Goal: Information Seeking & Learning: Check status

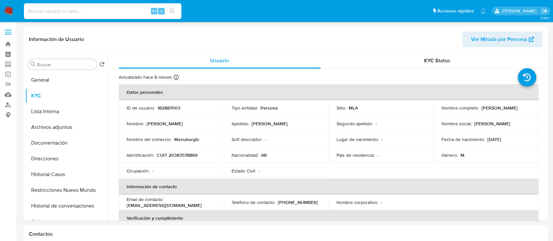
select select "10"
type input "GYlUCyquP1eAk9qhTds0AqjG"
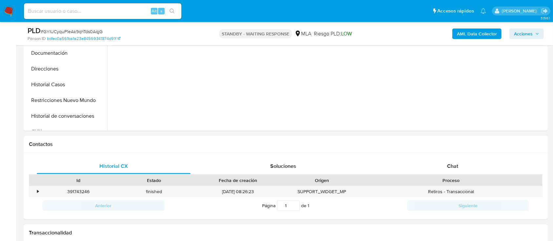
scroll to position [263, 0]
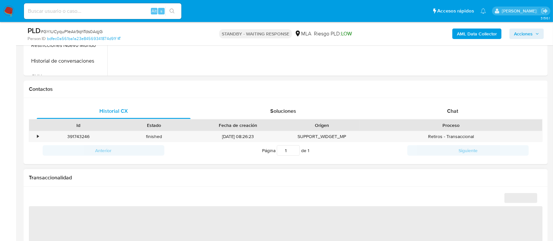
select select "10"
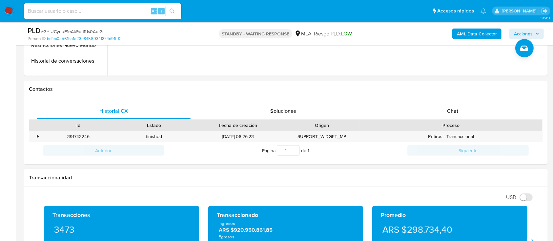
click at [136, 11] on input at bounding box center [103, 11] width 158 height 9
paste input "f5wRg2xJ7CStQPHWv4uhXUsf"
type input "f5wRg2xJ7CStQPHWv4uhXUsf"
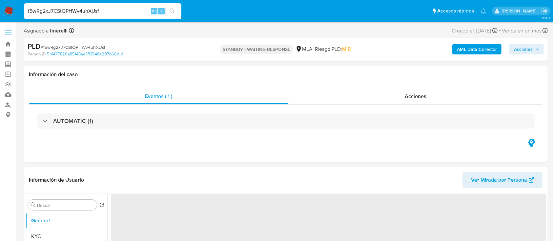
select select "10"
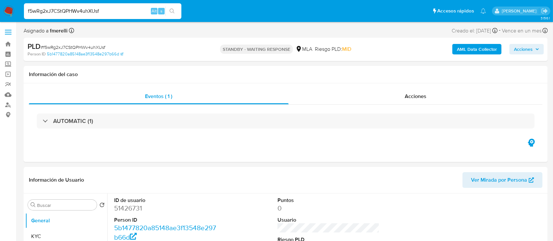
click at [126, 12] on input "f5wRg2xJ7CStQPHWv4uhXUsf" at bounding box center [103, 11] width 158 height 9
paste input "aur3b11sfMwGZx7ostVDX9Xi"
type input "aur3b11sfMwGZx7ostVDX9Xi"
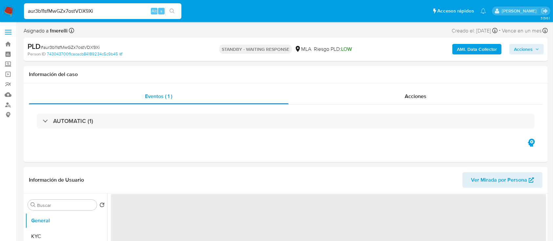
select select "10"
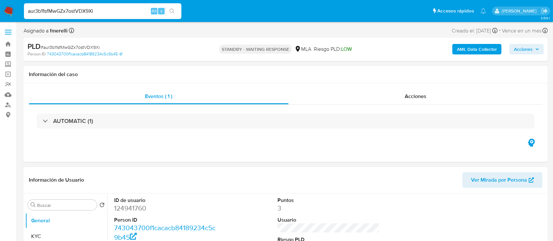
click at [365, 172] on header "Información de Usuario Ver Mirada por Persona" at bounding box center [286, 180] width 514 height 16
click at [139, 15] on input "aur3b11sfMwGZx7ostVDX9Xi" at bounding box center [103, 11] width 158 height 9
paste input "08GkMXGOgek6uwnwL2hJQuAp"
type input "08GkMXGOgek6uwnwL2hJQuAp"
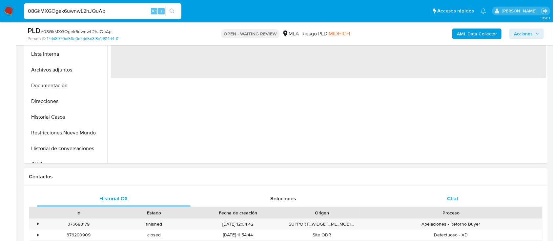
click at [447, 194] on div "Chat" at bounding box center [453, 199] width 154 height 16
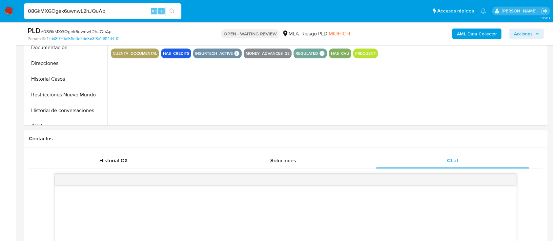
scroll to position [306, 0]
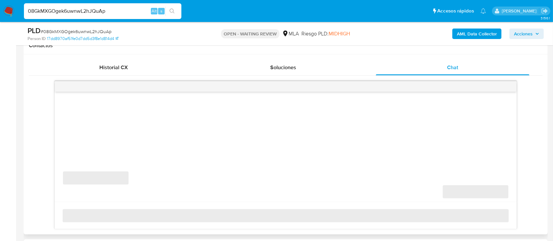
select select "10"
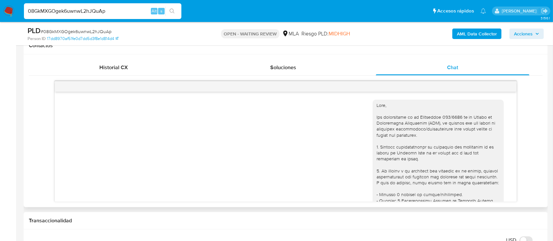
scroll to position [304, 0]
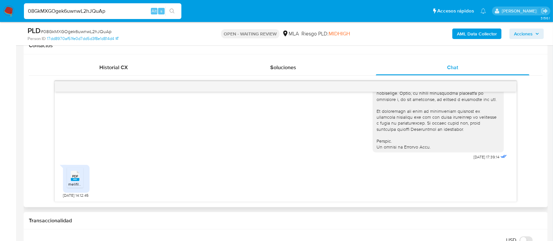
click at [79, 182] on span "melifile828409939383360759.pdf" at bounding box center [98, 185] width 60 height 6
click at [138, 16] on div "08GkMXGOgek6uwnwL2hJQuAp Alt s" at bounding box center [103, 11] width 158 height 16
click at [139, 13] on input "08GkMXGOgek6uwnwL2hJQuAp" at bounding box center [103, 11] width 158 height 9
paste input "ZsoY8LtfSldvWtwBBgy4fI0i"
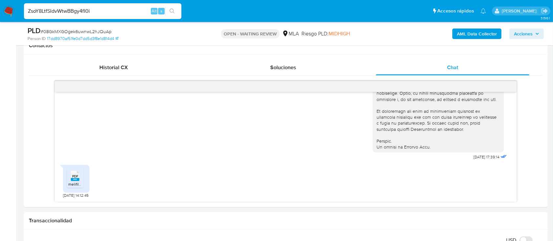
type input "ZsoY8LtfSldvWtwBBgy4fI0i"
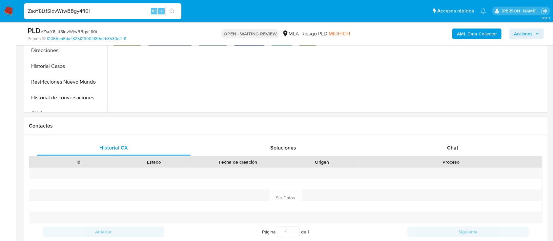
scroll to position [263, 0]
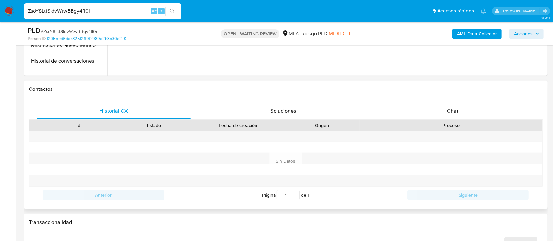
select select "10"
click at [470, 118] on div "Chat" at bounding box center [453, 111] width 154 height 16
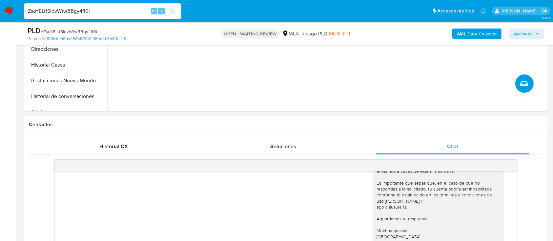
scroll to position [306, 0]
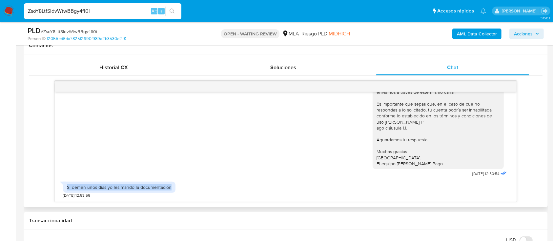
drag, startPoint x: 66, startPoint y: 187, endPoint x: 183, endPoint y: 192, distance: 117.6
click at [183, 192] on div "Si demen unos días yo les mando la documentación 22/08/2025 12:53:56" at bounding box center [285, 189] width 445 height 20
click at [126, 16] on div "ZsoY8LtfSldvWtwBBgy4fI0i Alt s" at bounding box center [103, 11] width 158 height 16
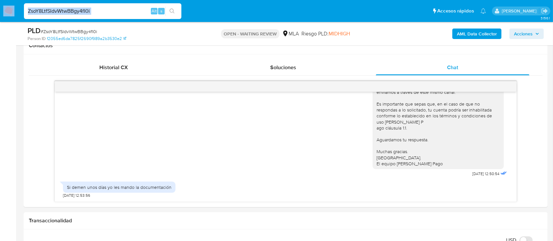
click at [126, 16] on div "ZsoY8LtfSldvWtwBBgy4fI0i Alt s" at bounding box center [103, 11] width 158 height 16
click at [127, 13] on input "ZsoY8LtfSldvWtwBBgy4fI0i" at bounding box center [103, 11] width 158 height 9
paste input "ny23dwqWD6H4LK3LJ4MqzUn"
type input "ny23dwqWD6H4LK3LJ4MqzUni"
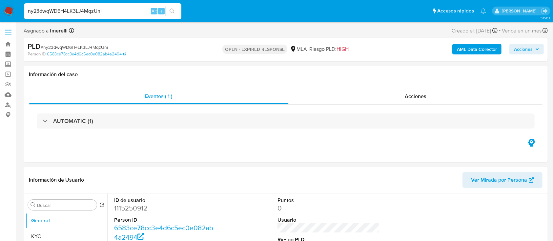
select select "10"
click at [11, 9] on img at bounding box center [8, 11] width 11 height 11
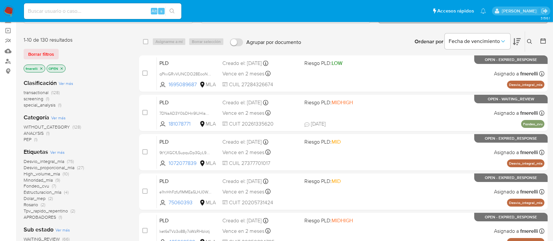
scroll to position [87, 0]
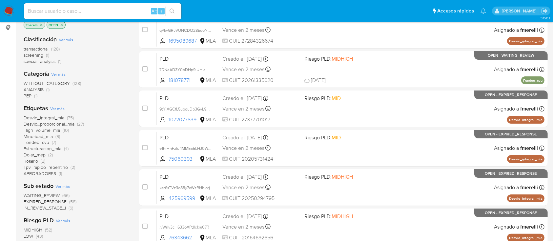
click at [61, 124] on span "Desvio_proporcional_mla" at bounding box center [49, 124] width 51 height 7
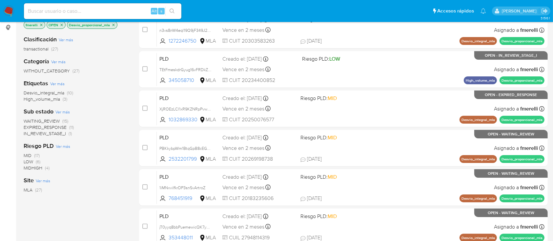
click at [113, 24] on icon "close-filter" at bounding box center [114, 25] width 4 height 4
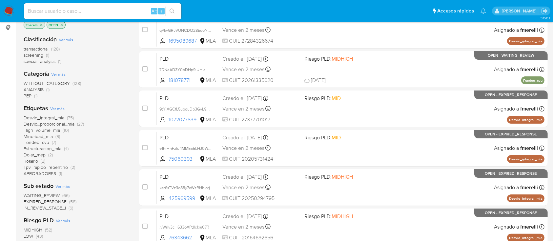
click at [46, 150] on span "Estructuracion_mla" at bounding box center [43, 148] width 38 height 7
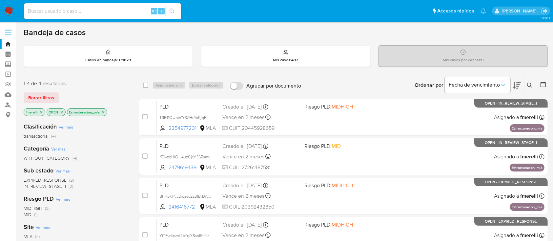
scroll to position [44, 0]
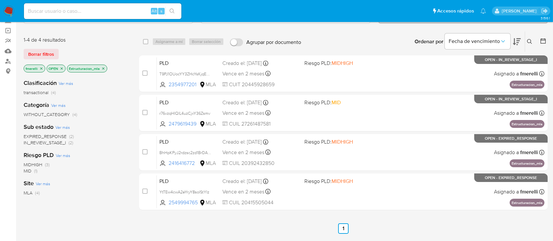
click at [103, 68] on icon "close-filter" at bounding box center [103, 68] width 2 height 2
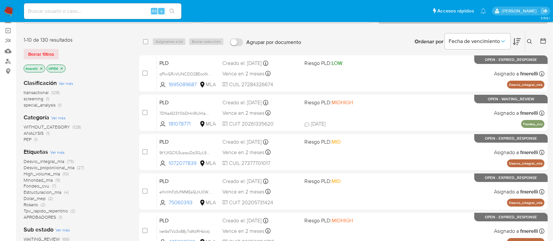
click at [532, 43] on icon at bounding box center [529, 41] width 5 height 5
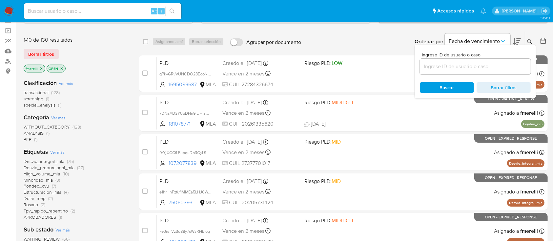
click at [494, 67] on input at bounding box center [475, 66] width 111 height 9
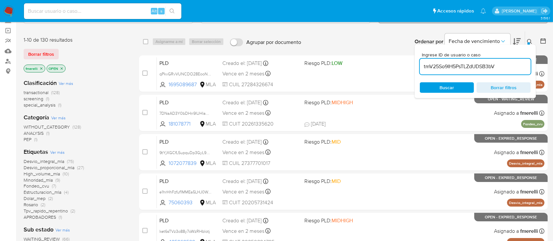
type input "tmV25So9IH5PsTLZdUDSB3bV"
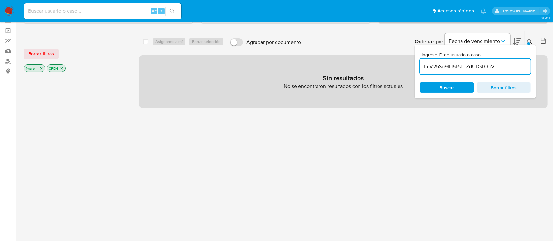
click at [430, 144] on div "select-all-cases-checkbox Asignarme a mí Borrar selección Agrupar por documento…" at bounding box center [343, 179] width 409 height 297
click at [114, 10] on input at bounding box center [103, 11] width 158 height 9
paste input "tmV25So9IH5PsTLZdUDSB3bV"
type input "tmV25So9IH5PsTLZdUDSB3bV"
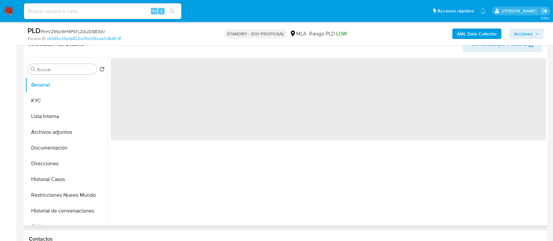
scroll to position [131, 0]
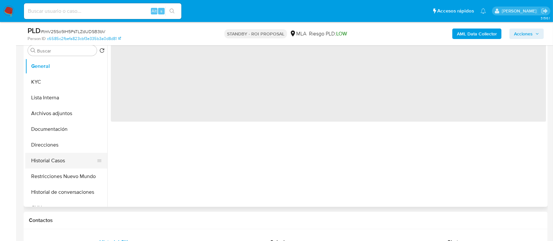
click at [59, 161] on button "Historial Casos" at bounding box center [63, 161] width 77 height 16
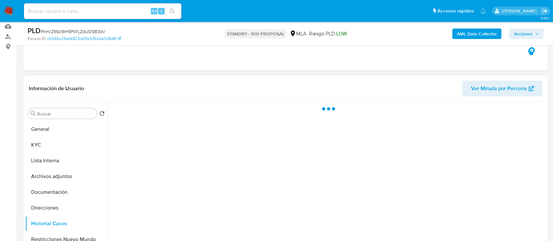
select select "10"
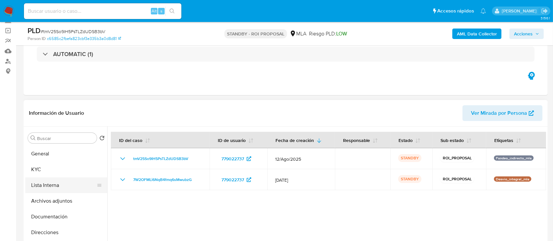
click at [57, 192] on button "Lista Interna" at bounding box center [63, 186] width 77 height 16
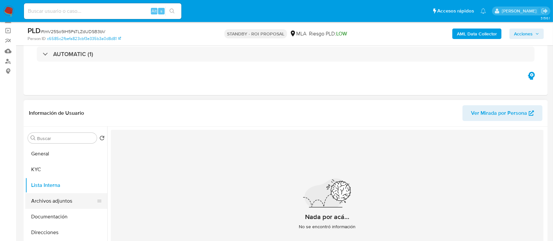
click at [65, 199] on button "Archivos adjuntos" at bounding box center [63, 201] width 77 height 16
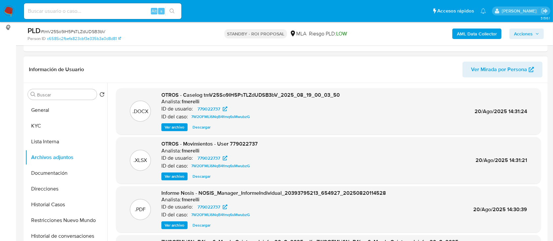
scroll to position [0, 0]
click at [127, 12] on input at bounding box center [103, 11] width 158 height 9
paste input "rNfcAgjVlU9sUX54EMpvpcHo"
type input "rNfcAgjVlU9sUX54EMpvpcHo"
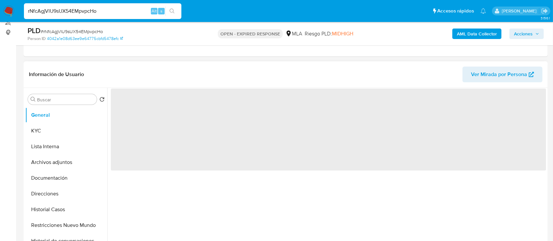
scroll to position [131, 0]
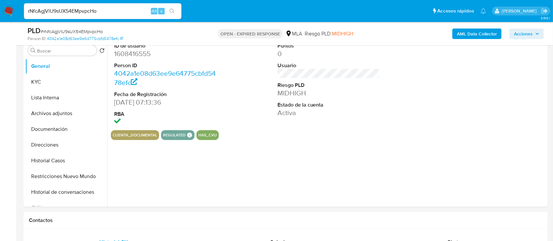
select select "10"
click at [10, 11] on img at bounding box center [8, 11] width 11 height 11
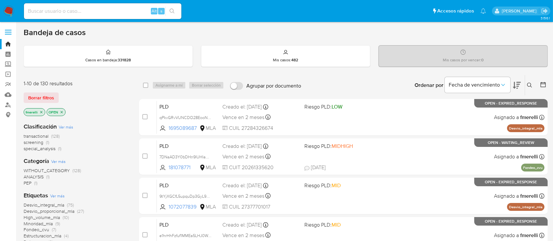
click at [529, 85] on icon at bounding box center [529, 85] width 5 height 5
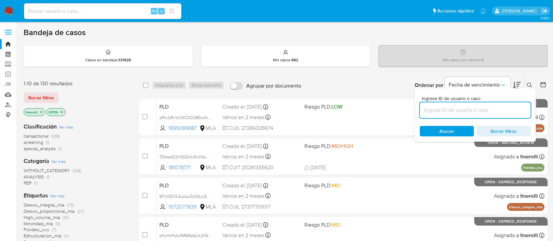
click at [475, 106] on input at bounding box center [475, 110] width 111 height 9
type input "rNfcAgjVlU9sUX54EMpvpcHo"
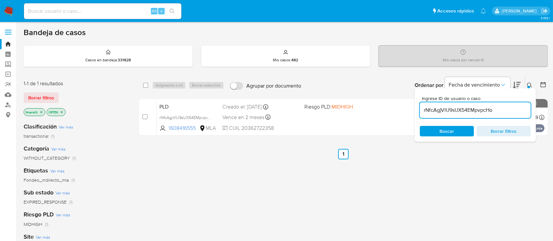
click at [384, 159] on div "select-all-cases-checkbox Asignarme a mí Borrar selección Agrupar por documento…" at bounding box center [343, 223] width 409 height 297
click at [532, 83] on icon at bounding box center [529, 85] width 5 height 5
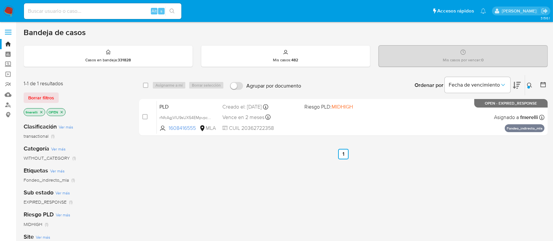
click at [10, 11] on img at bounding box center [8, 11] width 11 height 11
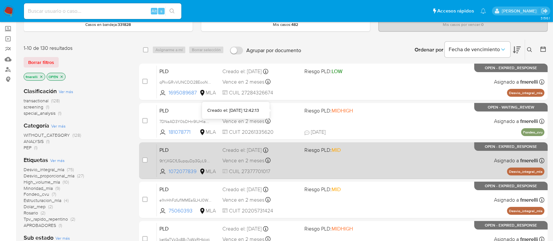
scroll to position [44, 0]
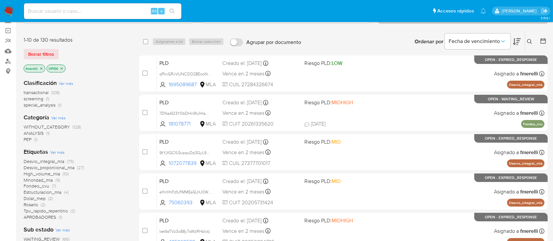
click at [528, 45] on button at bounding box center [531, 42] width 11 height 8
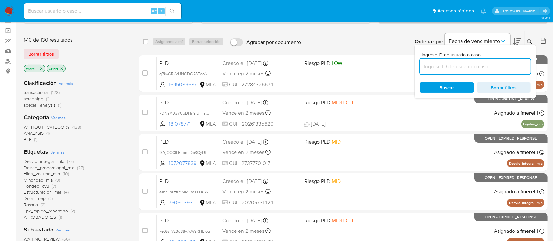
click at [519, 62] on input at bounding box center [475, 66] width 111 height 9
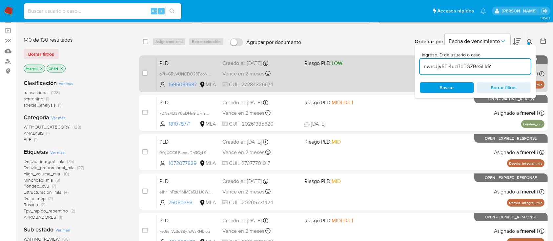
type input "nwrcJjy5Ei4ucBdTGZReSHoY"
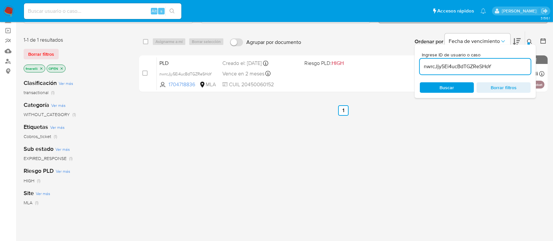
click at [532, 40] on icon at bounding box center [529, 41] width 5 height 5
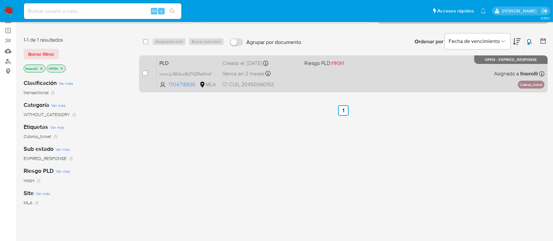
click at [325, 83] on div "PLD nwrcJjy5Ei4ucBdTGZReSHoY 1704718836 MLA Riesgo PLD: HIGH Creado el: 12/08/2…" at bounding box center [351, 73] width 388 height 33
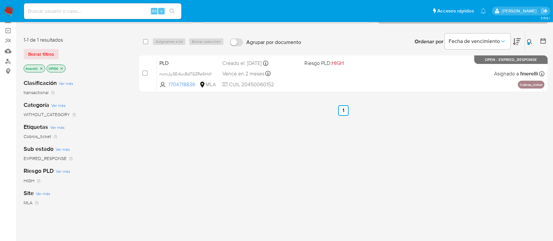
click at [10, 9] on img at bounding box center [8, 11] width 11 height 11
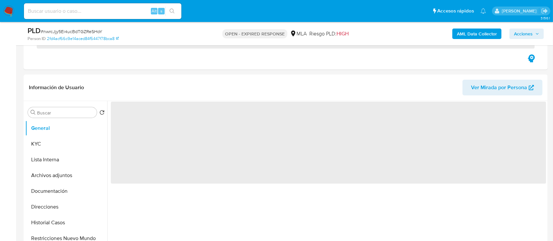
scroll to position [131, 0]
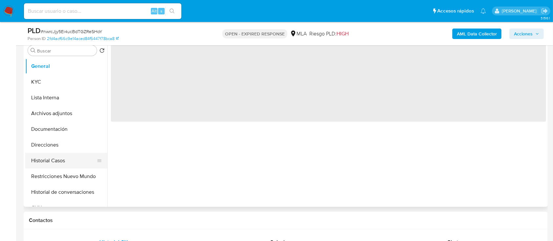
click at [59, 159] on button "Historial Casos" at bounding box center [63, 161] width 77 height 16
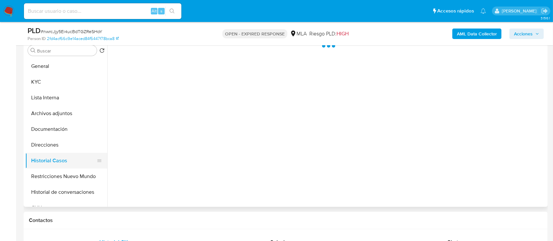
select select "10"
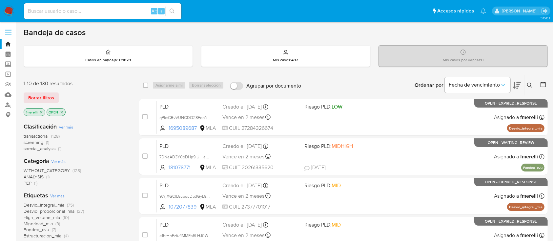
click at [313, 78] on div "Ordenar por Fecha de vencimiento No es posible ordenar los resultados mientras …" at bounding box center [427, 85] width 244 height 20
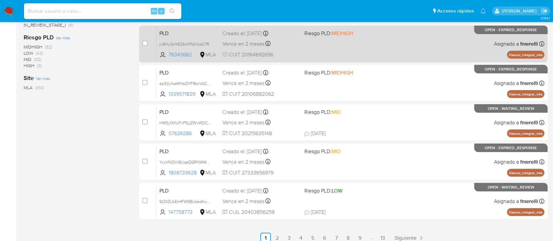
scroll to position [276, 0]
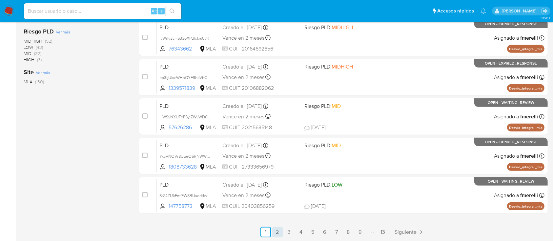
click at [276, 232] on link "2" at bounding box center [277, 232] width 11 height 11
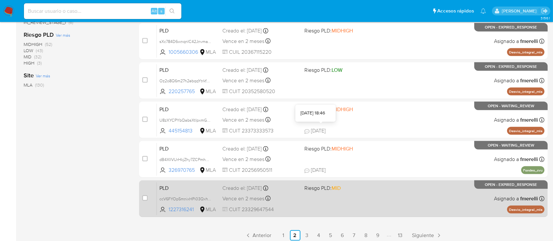
scroll to position [276, 0]
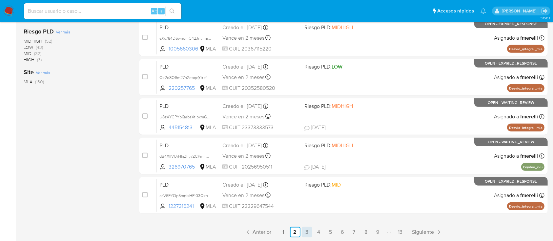
click at [308, 233] on link "3" at bounding box center [307, 232] width 11 height 11
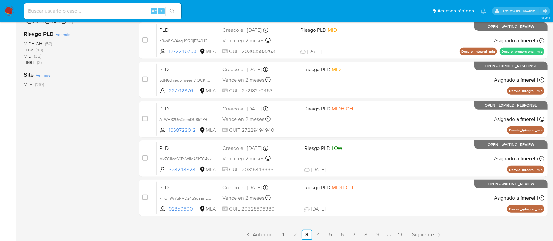
scroll to position [276, 0]
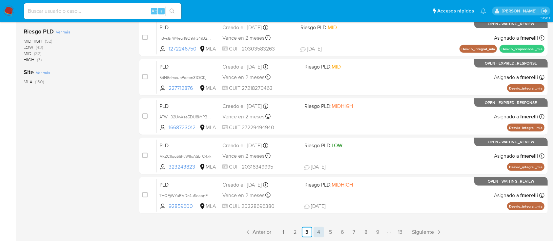
click at [323, 232] on link "4" at bounding box center [319, 232] width 11 height 11
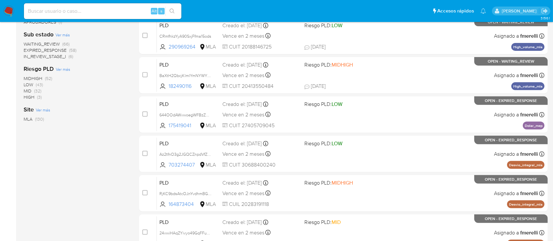
scroll to position [276, 0]
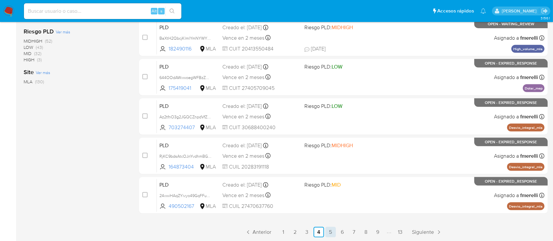
click at [333, 230] on link "5" at bounding box center [331, 232] width 11 height 11
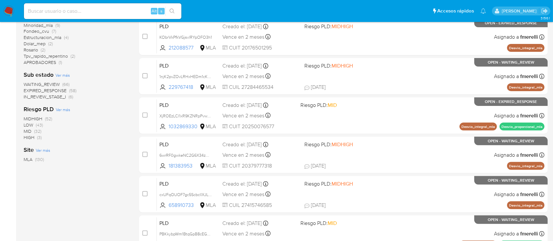
scroll to position [276, 0]
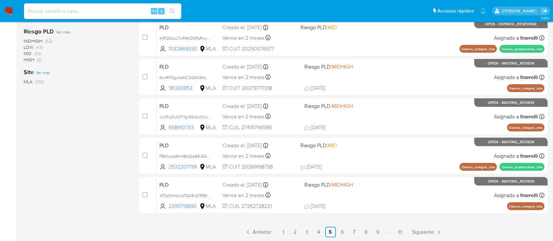
click at [345, 232] on link "6" at bounding box center [342, 232] width 11 height 11
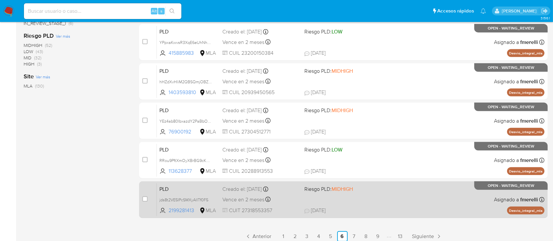
scroll to position [276, 0]
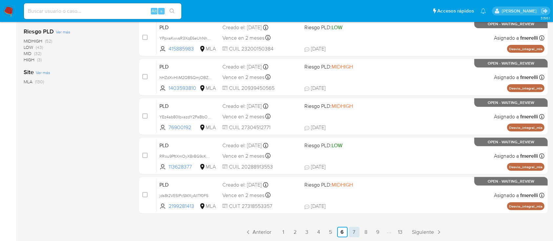
click at [353, 235] on link "7" at bounding box center [354, 232] width 11 height 11
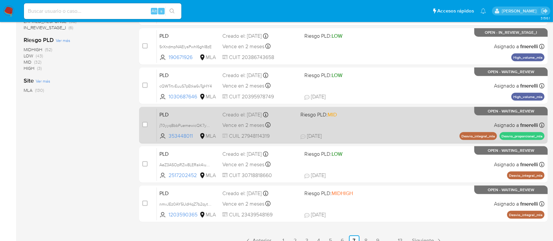
scroll to position [276, 0]
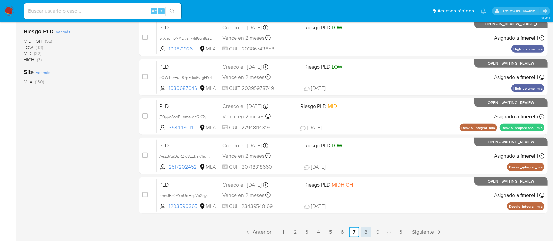
click at [366, 229] on link "8" at bounding box center [366, 232] width 11 height 11
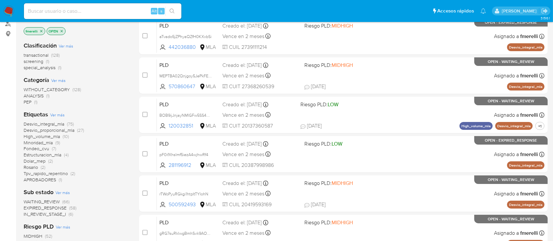
scroll to position [276, 0]
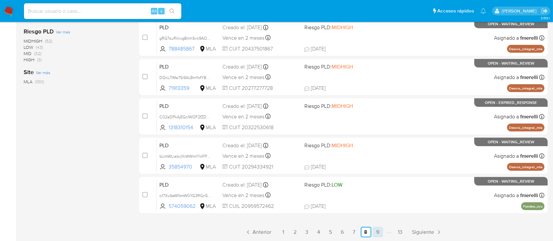
click at [375, 230] on link "9" at bounding box center [378, 232] width 11 height 11
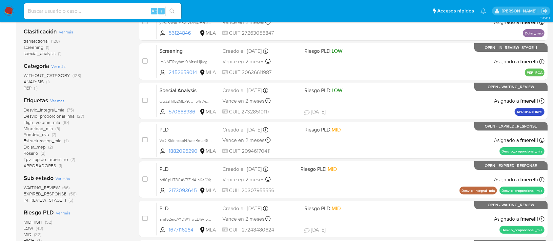
scroll to position [276, 0]
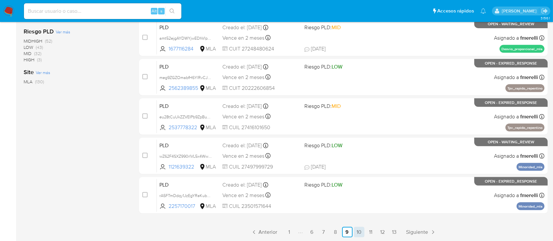
click at [357, 233] on link "10" at bounding box center [359, 232] width 11 height 11
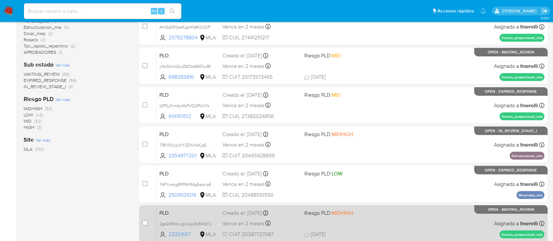
scroll to position [276, 0]
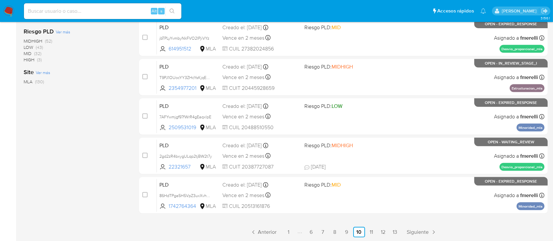
click at [370, 227] on link "11" at bounding box center [372, 232] width 11 height 11
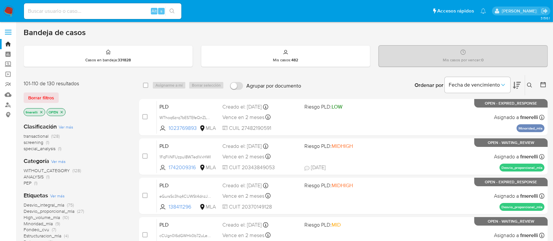
click at [125, 12] on input at bounding box center [103, 11] width 158 height 9
paste input "RMk7hJFZIfuMHcKbB1Edm0B5"
type input "RMk7hJFZIfuMHcKbB1Edm0B5"
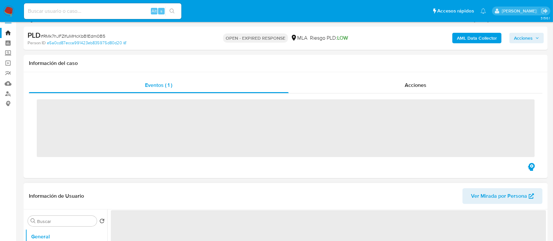
scroll to position [131, 0]
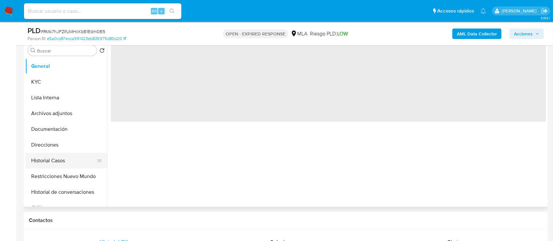
click at [66, 161] on button "Historial Casos" at bounding box center [63, 161] width 77 height 16
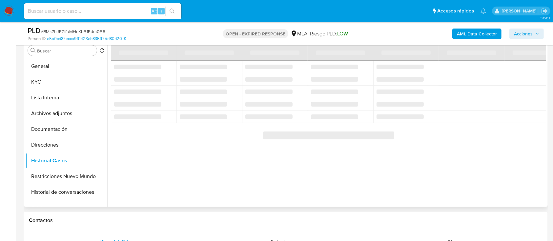
select select "10"
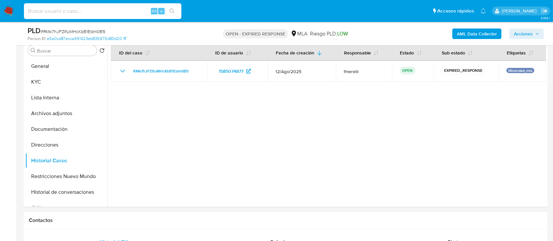
click at [106, 11] on input at bounding box center [103, 11] width 158 height 9
paste input "wZ62F4SXZ990rIVL5x4WwLPA"
type input "wZ62F4SXZ990rIVL5x4WwLPA"
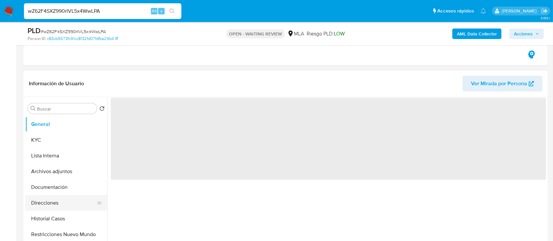
scroll to position [131, 0]
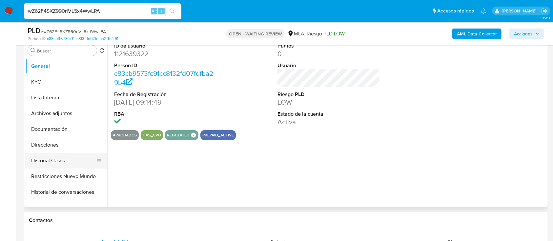
click at [59, 163] on button "Historial Casos" at bounding box center [63, 161] width 77 height 16
select select "10"
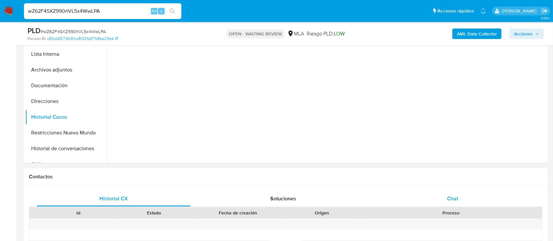
click at [438, 198] on div "Chat" at bounding box center [453, 199] width 154 height 16
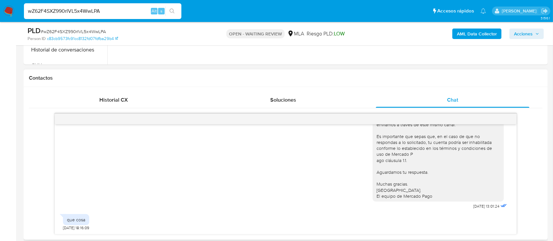
scroll to position [306, 0]
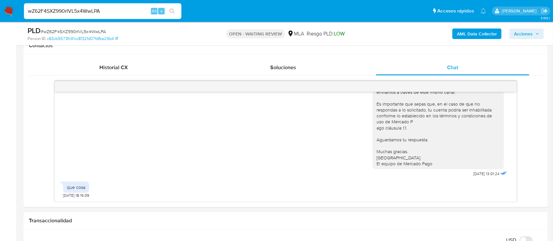
click at [139, 12] on input "wZ62F4SXZ990rIVL5x4WwLPA" at bounding box center [103, 11] width 158 height 9
paste input "1wtzFHs0otb6CkQxQL3av9Sb"
type input "1wtzFHs0otb6CkQxQL3av9Sb"
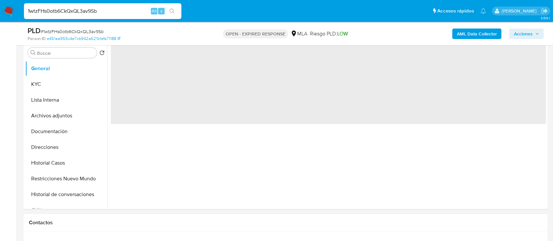
scroll to position [131, 0]
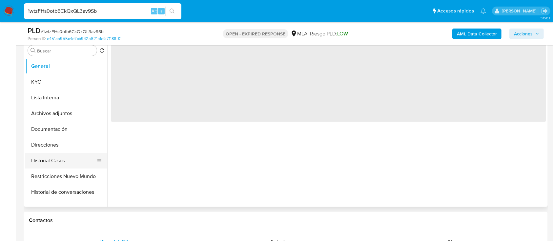
click at [66, 160] on button "Historial Casos" at bounding box center [63, 161] width 77 height 16
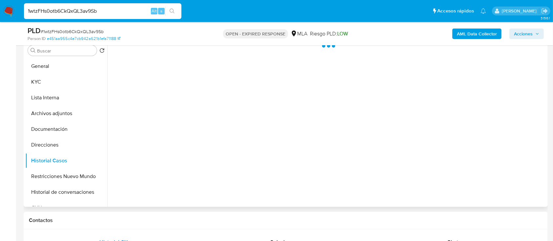
select select "10"
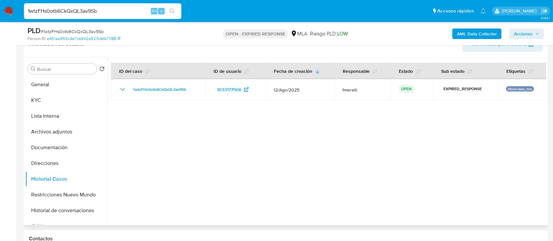
scroll to position [87, 0]
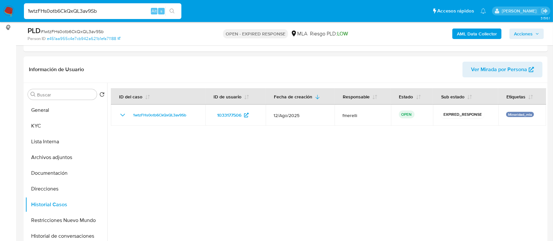
click at [123, 9] on input "1wtzFHs0otb6CkQxQL3av9Sb" at bounding box center [103, 11] width 158 height 9
paste input "WThoq6zrq7bESTEfeQnZLWdP"
type input "WThoq6zrq7bESTEfeQnZLWdP"
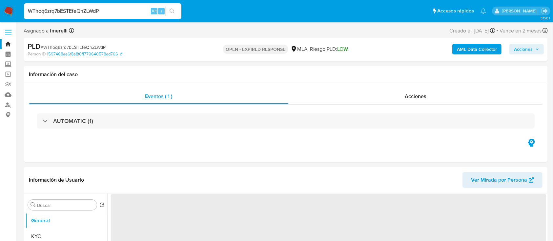
select select "10"
click at [134, 12] on input "WThoq6zrq7bESTEfeQnZLWdP" at bounding box center [103, 11] width 158 height 9
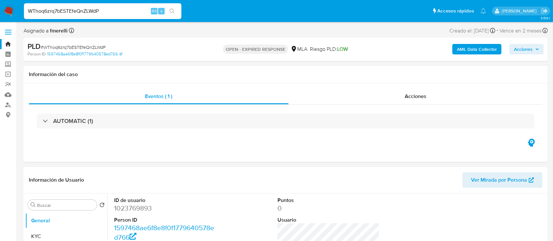
click at [134, 12] on input "WThoq6zrq7bESTEfeQnZLWdP" at bounding box center [103, 11] width 158 height 9
paste input "r76vzqHIQlL4uzCjxY36Zsmv"
type input "r76vzqHIQlL4uzCjxY36Zsmv"
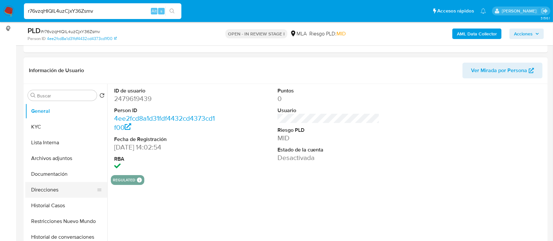
scroll to position [87, 0]
click at [55, 204] on button "Historial Casos" at bounding box center [63, 205] width 77 height 16
select select "10"
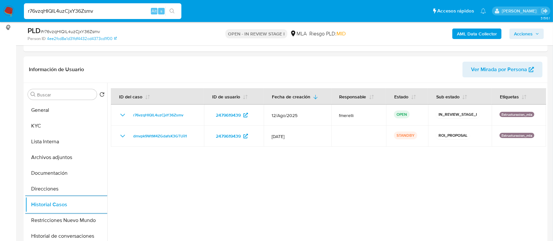
click at [150, 12] on input "r76vzqHIQlL4uzCjxY36Zsmv" at bounding box center [103, 11] width 158 height 9
paste input "A5FTmDdqy1JzEgYReKubdyA"
type input "rA5FTmDdqy1JzEgYReKubdyA"
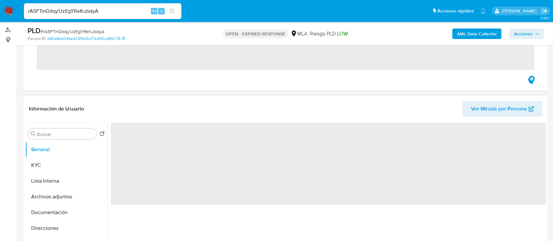
scroll to position [131, 0]
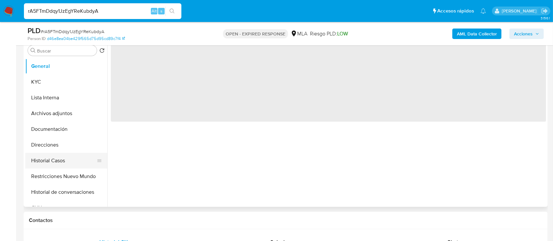
click at [58, 164] on button "Historial Casos" at bounding box center [63, 161] width 77 height 16
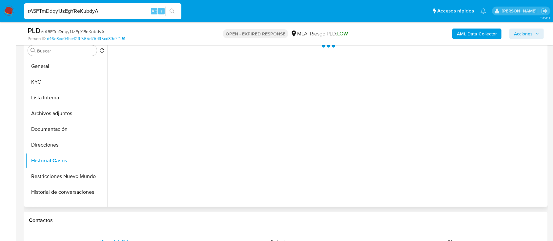
select select "10"
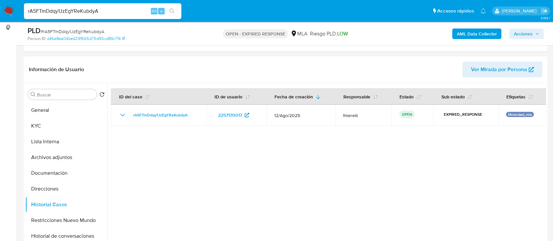
click at [141, 14] on input "rA5FTmDdqy1JzEgYReKubdyA" at bounding box center [103, 11] width 158 height 9
paste input "86HdTPga5H5VpZ3uxXvhJdS4"
type input "86HdTPga5H5VpZ3uxXvhJdS4"
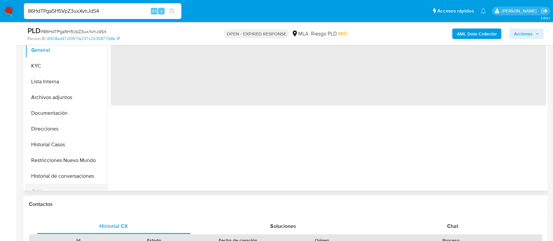
scroll to position [175, 0]
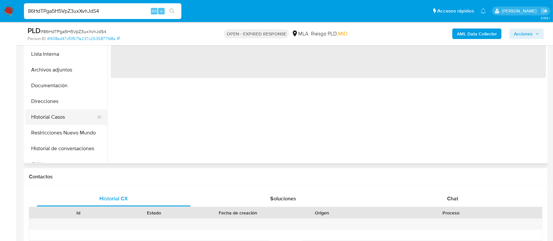
click at [61, 120] on button "Historial Casos" at bounding box center [63, 117] width 77 height 16
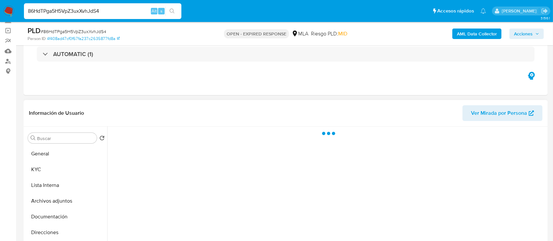
select select "10"
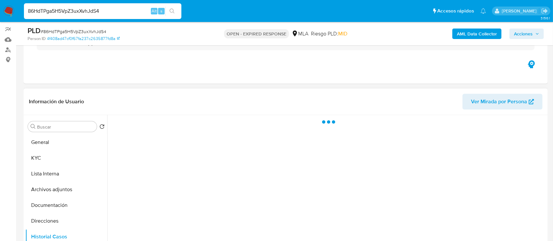
scroll to position [87, 0]
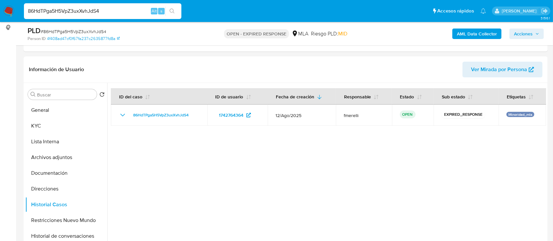
click at [131, 12] on input "86HdTPga5H5VpZ3uxXvhJdS4" at bounding box center [103, 11] width 158 height 9
paste input "WSKRh0LMAhv5q4kHm0GVnOM7"
type input "WSKRh0LMAhv5q4kHm0GVnOM7"
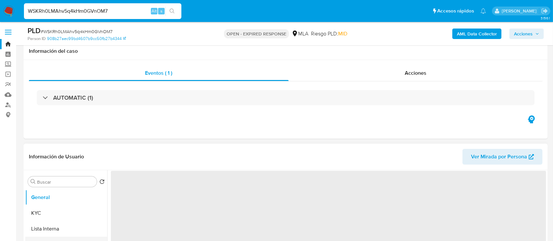
scroll to position [87, 0]
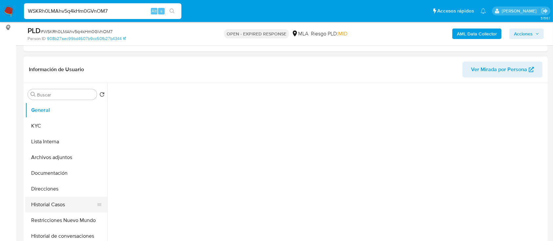
click at [50, 202] on button "Historial Casos" at bounding box center [63, 205] width 77 height 16
select select "10"
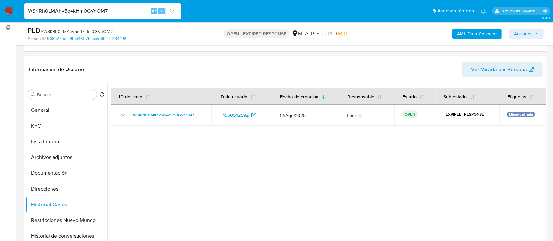
click at [125, 11] on input "WSKRh0LMAhv5q4kHm0GVnOM7" at bounding box center [103, 11] width 158 height 9
paste input "7AFYwmjgf97fWrR4gEaqxlpE"
type input "7AFYwmjgf97fWrR4gEaqxlpE"
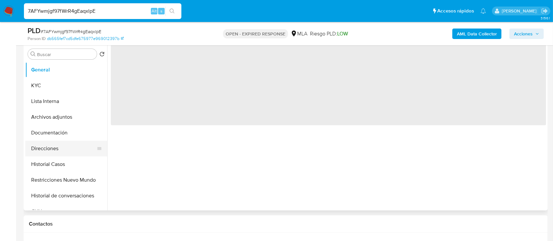
scroll to position [131, 0]
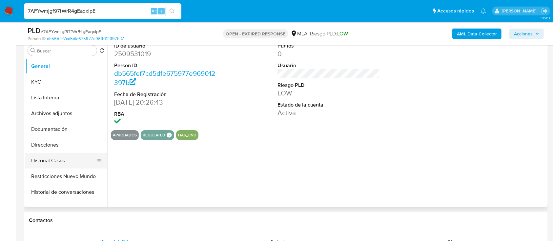
click at [64, 161] on button "Historial Casos" at bounding box center [63, 161] width 77 height 16
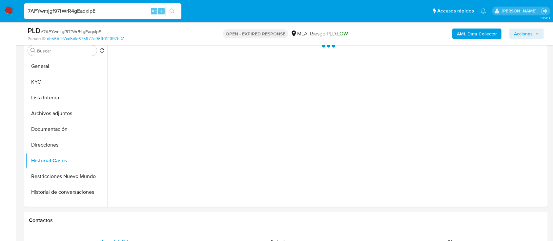
select select "10"
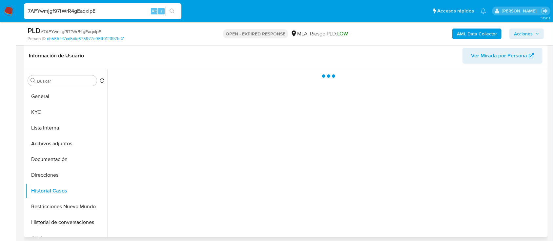
scroll to position [87, 0]
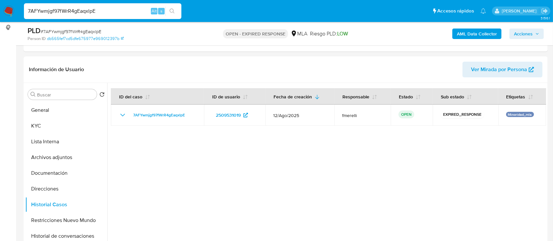
click at [150, 5] on div "7AFYwmjgf97fWrR4gEaqxlpE Alt s" at bounding box center [103, 11] width 158 height 16
click at [146, 8] on input "7AFYwmjgf97fWrR4gEaqxlpE" at bounding box center [103, 11] width 158 height 9
paste input "AK2cNsnBrXmrUZ6W8lxJclcB"
type input "AK2cNsnBrXmrUZ6W8lxJclcB"
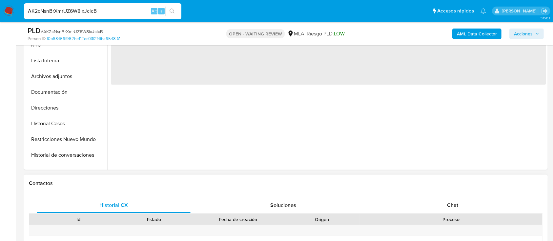
scroll to position [175, 0]
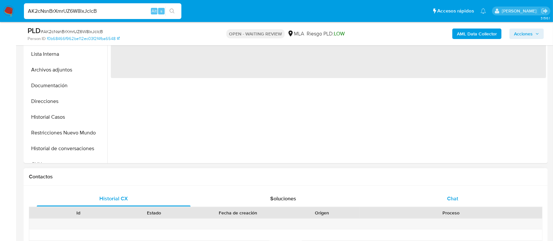
click at [440, 199] on div "Chat" at bounding box center [453, 199] width 154 height 16
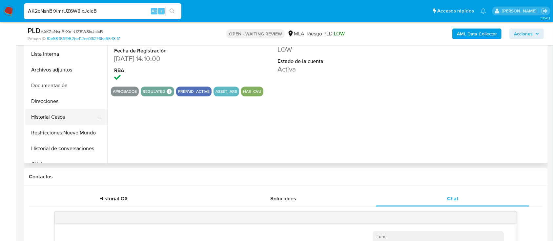
scroll to position [316, 0]
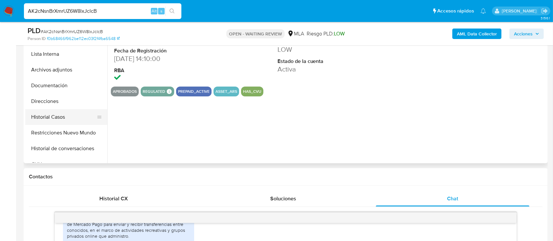
click at [49, 118] on button "Historial Casos" at bounding box center [63, 117] width 77 height 16
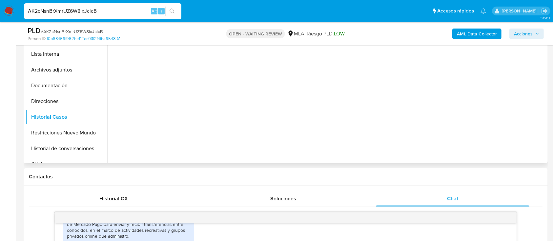
select select "10"
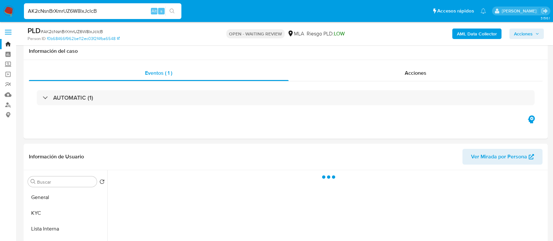
select select "10"
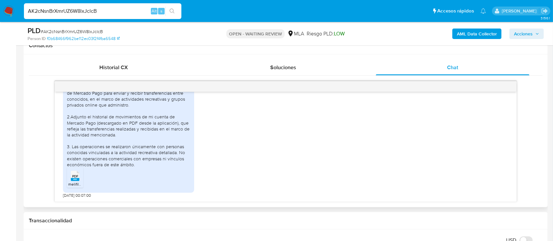
scroll to position [272, 0]
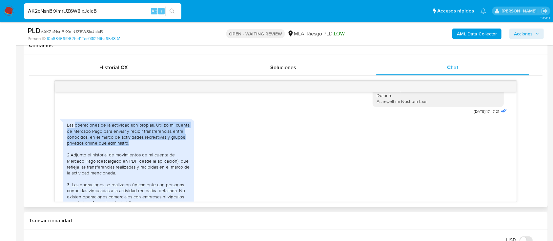
drag, startPoint x: 157, startPoint y: 131, endPoint x: 178, endPoint y: 148, distance: 27.1
click at [178, 148] on div "Las operaciones de la actividad son propias. Utilizo mi cuenta de Mercado Pago …" at bounding box center [128, 164] width 123 height 84
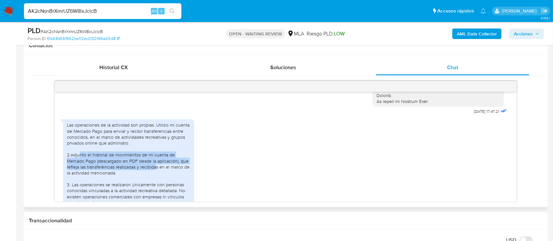
drag, startPoint x: 149, startPoint y: 168, endPoint x: 150, endPoint y: 175, distance: 6.6
click at [158, 175] on div "Las operaciones de la actividad son propias. Utilizo mi cuenta de Mercado Pago …" at bounding box center [128, 164] width 123 height 84
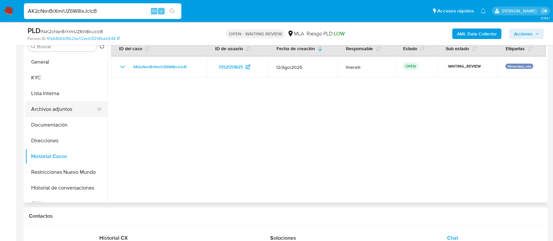
scroll to position [87, 0]
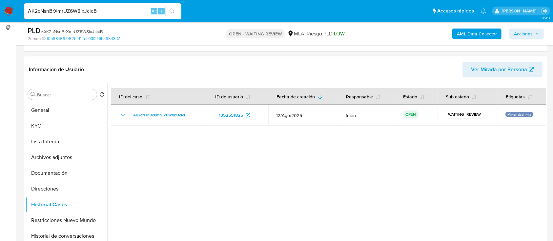
click at [132, 15] on input "AK2cNsnBrXmrUZ6W8lxJclcB" at bounding box center [103, 11] width 158 height 9
click at [132, 14] on input "AK2cNsnBrXmrUZ6W8lxJclcB" at bounding box center [103, 11] width 158 height 9
paste input "T9PJ1OUocYY3ZHcYsKjqEqOf"
type input "T9PJ1OUocYY3ZHcYsKjqEqOf"
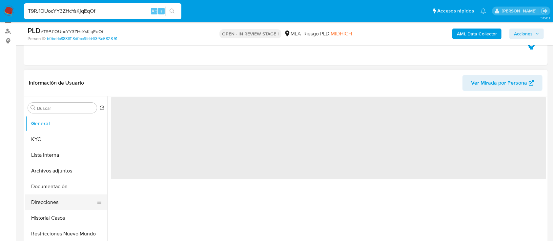
scroll to position [87, 0]
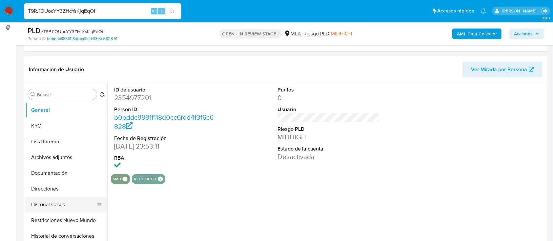
click at [48, 200] on button "Historial Casos" at bounding box center [63, 205] width 77 height 16
select select "10"
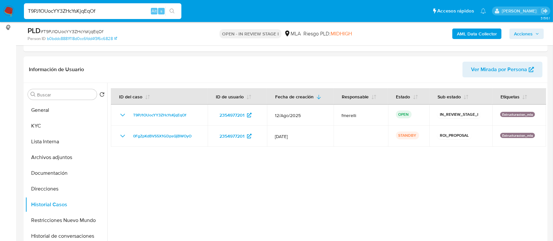
click at [129, 12] on input "T9PJ1OUocYY3ZHcYsKjqEqOf" at bounding box center [103, 11] width 158 height 9
paste input "Jbf3XrZBNMBjmfDLtgfJ64dG"
type input "Jbf3XrZBNMBjmfDLtgfJ64dG"
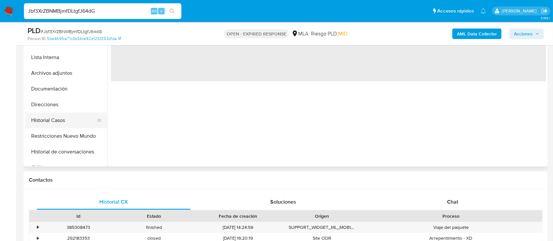
scroll to position [175, 0]
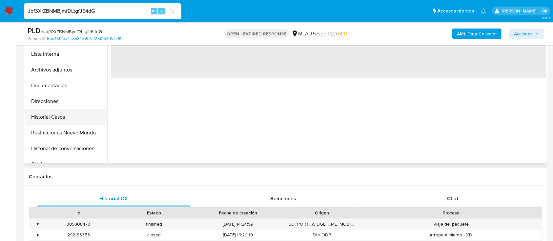
click at [51, 117] on button "Historial Casos" at bounding box center [63, 117] width 77 height 16
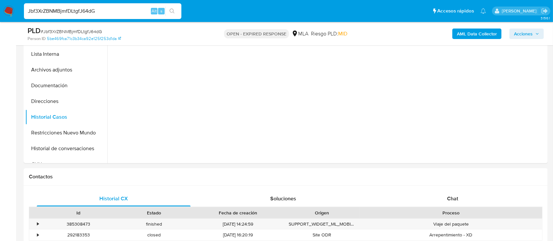
select select "10"
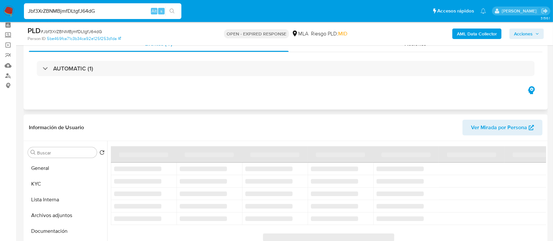
scroll to position [87, 0]
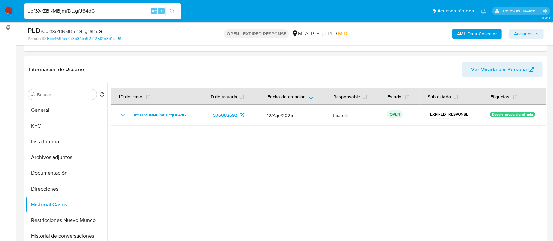
click at [98, 12] on input "Jbf3XrZBNMBjmfDLtgfJ64dG" at bounding box center [103, 11] width 158 height 9
paste input "2gd2zR4bxygULqp2tjBW2t7y"
type input "2gd2zR4bxygULqp2tjBW2t7y"
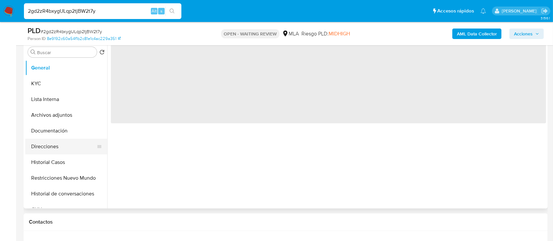
scroll to position [131, 0]
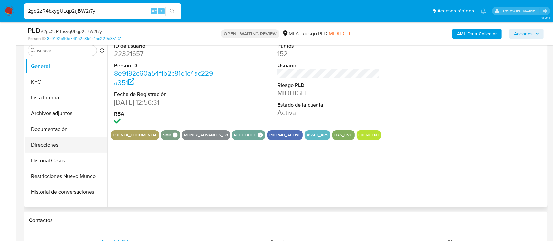
click at [48, 151] on button "Direcciones" at bounding box center [63, 145] width 77 height 16
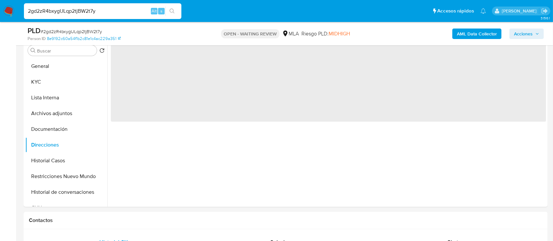
click at [59, 159] on button "Historial Casos" at bounding box center [66, 161] width 82 height 16
select select "10"
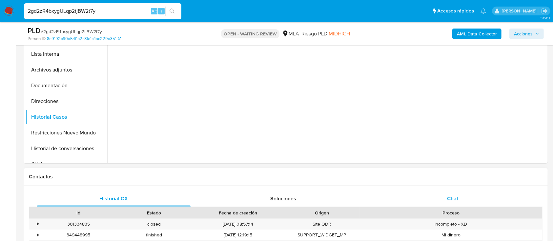
click at [443, 204] on div "Chat" at bounding box center [453, 199] width 154 height 16
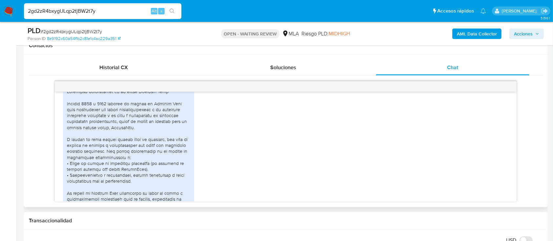
scroll to position [352, 0]
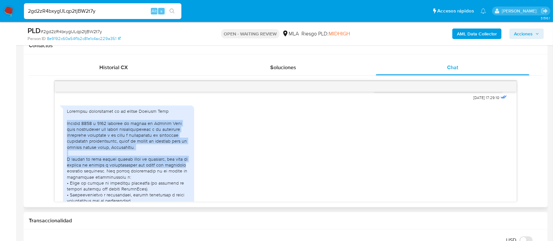
drag, startPoint x: 66, startPoint y: 132, endPoint x: 185, endPoint y: 177, distance: 127.2
click at [185, 177] on div "PDF PDF Libro I.V.A. Ventas - Período -2024-.pdf PDF PDF Libro I.V.A. Ventas -…" at bounding box center [128, 209] width 131 height 207
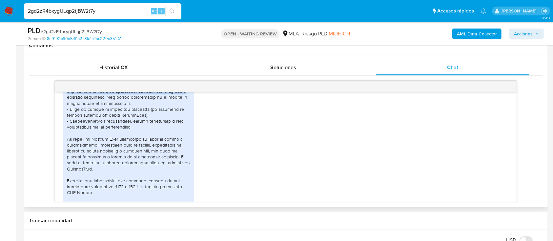
scroll to position [440, 0]
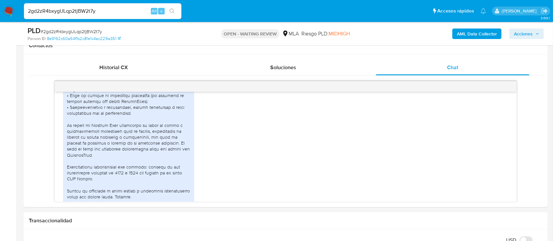
click at [125, 16] on div "2gd2zR4bxygULqp2tjBW2t7y Alt s" at bounding box center [103, 11] width 158 height 16
click at [118, 12] on input "2gd2zR4bxygULqp2tjBW2t7y" at bounding box center [103, 11] width 158 height 9
paste input "xpnIyMIfp1nlo70Gnkt5YEFz"
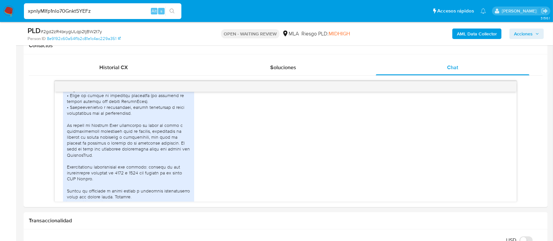
type input "xpnIyMIfp1nlo70Gnkt5YEFz"
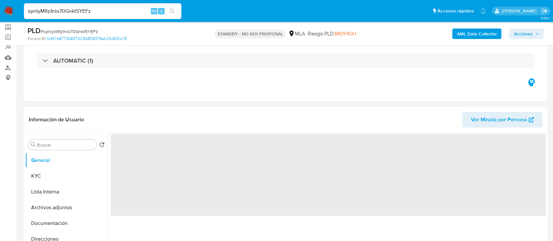
scroll to position [87, 0]
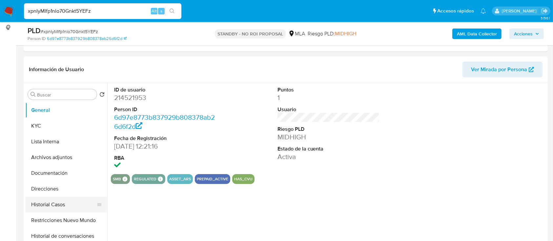
select select "10"
click at [60, 205] on button "Historial Casos" at bounding box center [63, 205] width 77 height 16
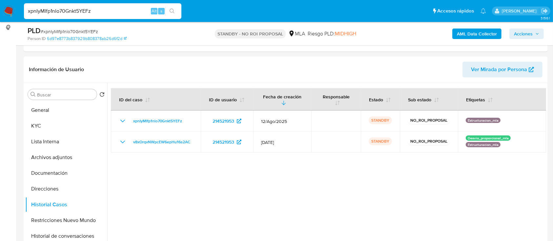
click at [131, 12] on input "xpnIyMIfp1nlo70Gnkt5YEFz" at bounding box center [103, 11] width 158 height 9
paste input "Ea8pZpUHuqZGy36bqbBUPKyk"
type input "Ea8pZpUHuqZGy36bqbBUPKyk"
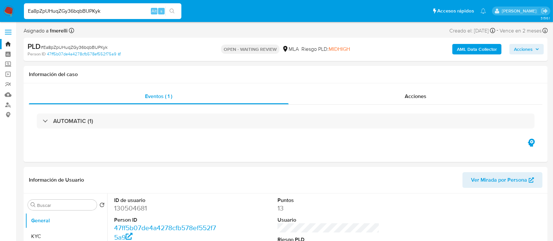
select select "10"
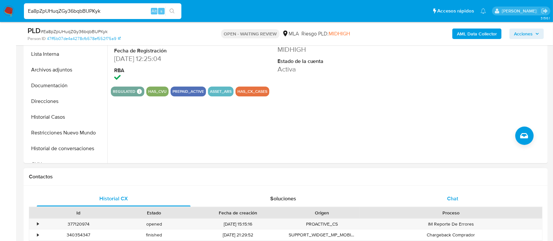
click at [424, 193] on div "Chat" at bounding box center [453, 199] width 154 height 16
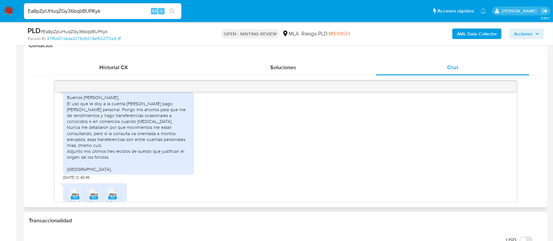
scroll to position [352, 0]
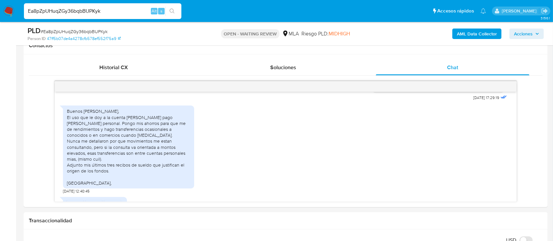
click at [136, 12] on input "Ea8pZpUHuqZGy36bqbBUPKyk" at bounding box center [103, 11] width 158 height 9
paste input "eGursSc3hq4CUWSt4dnzJT7t"
type input "eGursSc3hq4CUWSt4dnzJT7t"
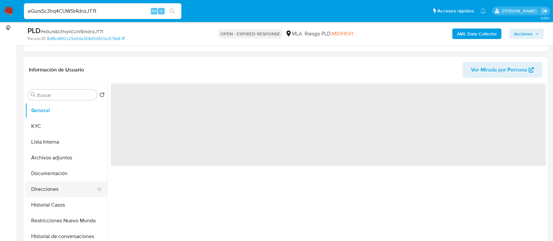
scroll to position [87, 0]
click at [46, 201] on button "Historial Casos" at bounding box center [63, 205] width 77 height 16
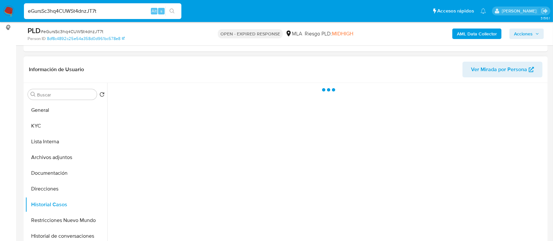
select select "10"
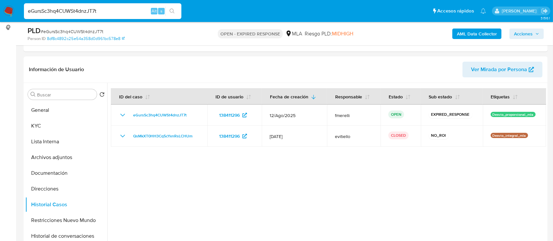
click at [98, 16] on div "eGursSc3hq4CUWSt4dnzJT7t Alt s" at bounding box center [103, 11] width 158 height 16
click at [102, 14] on input "eGursSc3hq4CUWSt4dnzJT7t" at bounding box center [103, 11] width 158 height 9
paste input "MGDWC4MnSCv83tzG6WQ0diHG"
type input "MGDWC4MnSCv83tzG6WQ0diHG"
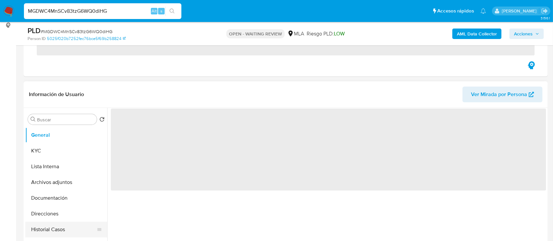
scroll to position [131, 0]
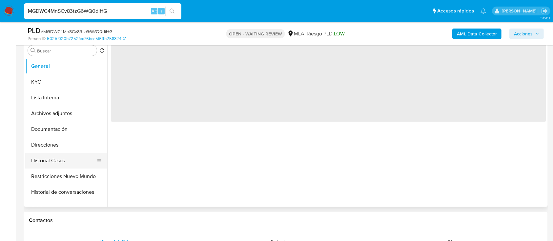
click at [30, 161] on button "Historial Casos" at bounding box center [63, 161] width 77 height 16
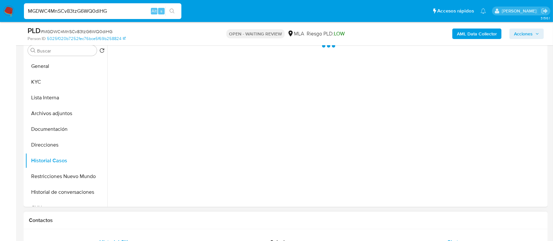
select select "10"
click at [423, 235] on div "Chat" at bounding box center [453, 243] width 154 height 16
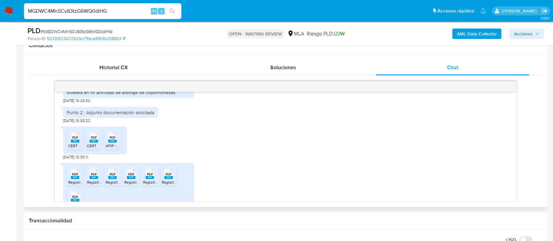
scroll to position [373, 0]
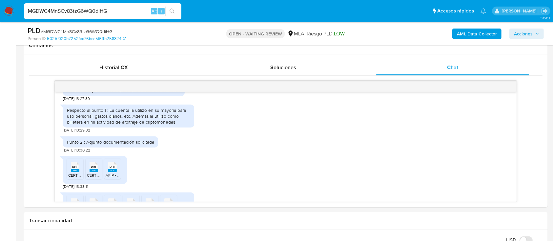
click at [126, 17] on div "MGDWC4MnSCv83tzG6WQ0diHG Alt s" at bounding box center [103, 11] width 158 height 16
click at [127, 15] on input "MGDWC4MnSCv83tzG6WQ0diHG" at bounding box center [103, 11] width 158 height 9
paste input "jwCaOAd92XLlWm3eFm2MjA80"
type input "jwCaOAd92XLlWm3eFm2MjA80"
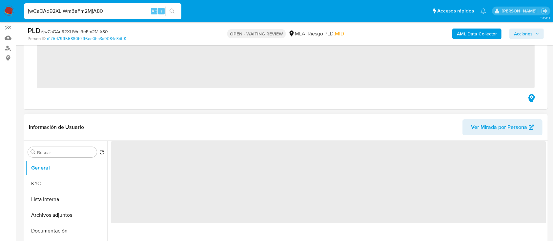
scroll to position [87, 0]
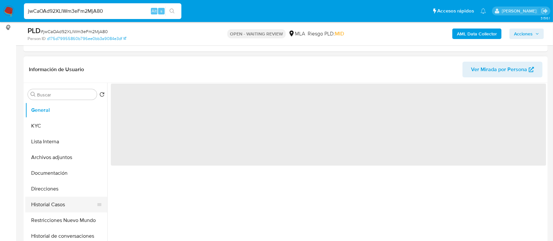
click at [53, 204] on button "Historial Casos" at bounding box center [63, 205] width 77 height 16
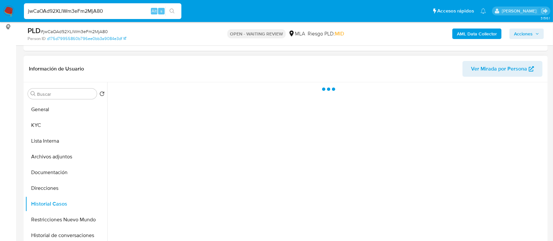
select select "10"
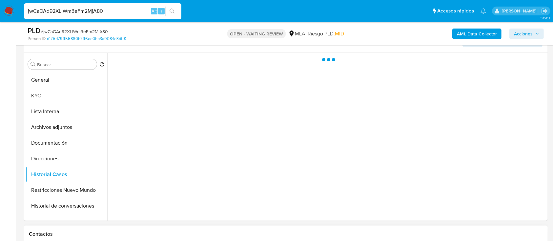
scroll to position [131, 0]
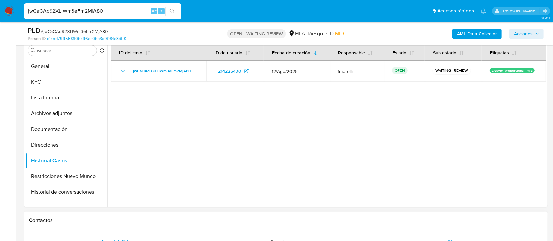
click at [451, 239] on span "Chat" at bounding box center [452, 243] width 11 height 8
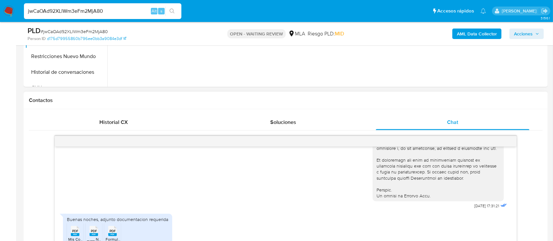
scroll to position [306, 0]
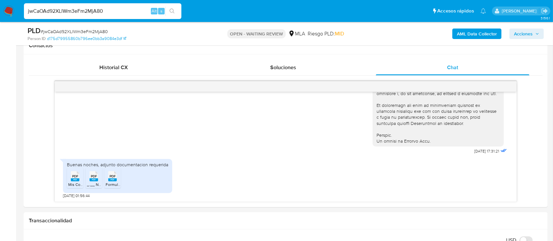
click at [118, 12] on input "jwCaOAd92XLlWm3eFm2MjA80" at bounding box center [103, 11] width 158 height 9
paste input "A0p9K5uiMagDrdHqcUytiz9O"
type input "A0p9K5uiMagDrdHqcUytiz9O"
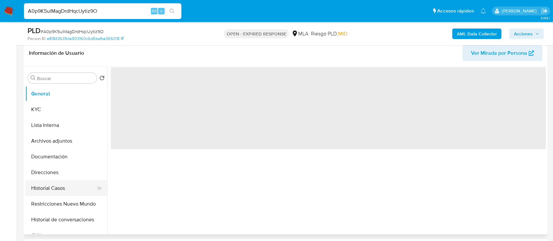
scroll to position [131, 0]
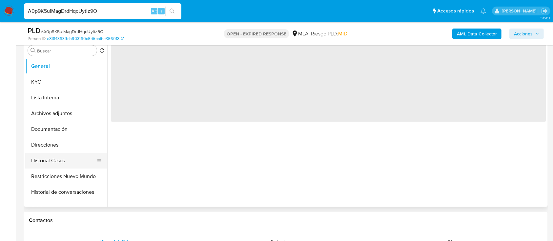
click at [60, 164] on button "Historial Casos" at bounding box center [63, 161] width 77 height 16
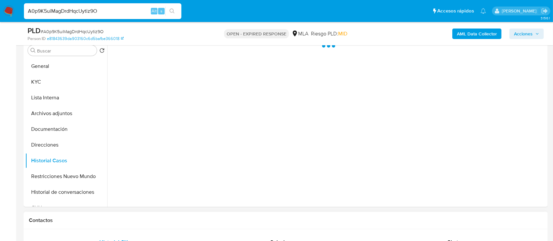
select select "10"
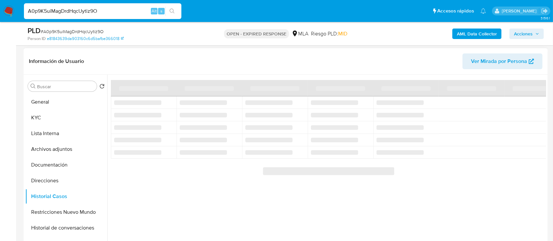
scroll to position [87, 0]
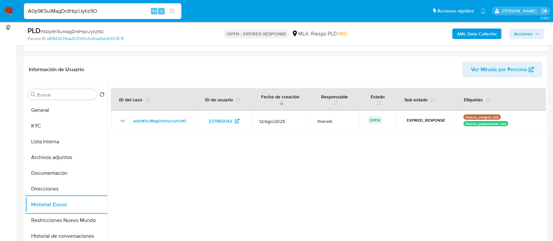
click at [114, 12] on input "A0p9K5uiMagDrdHqcUytiz9O" at bounding box center [103, 11] width 158 height 9
paste input "qUr7sUAuOBxtS8mX7TjSdbf9"
type input "qUr7sUAuOBxtS8mX7TjSdbf9"
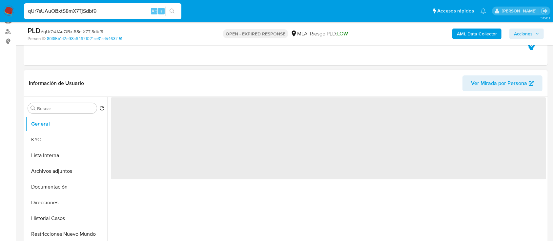
scroll to position [131, 0]
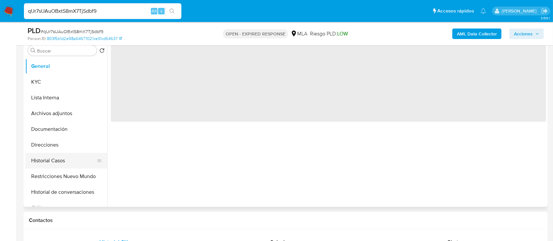
click at [70, 159] on button "Historial Casos" at bounding box center [63, 161] width 77 height 16
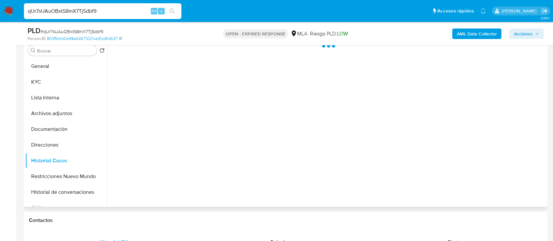
select select "10"
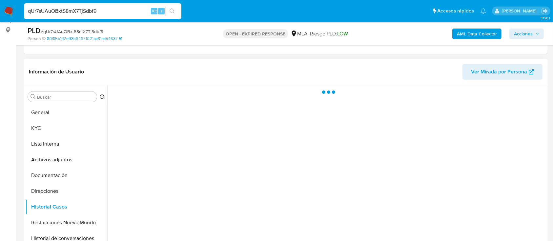
scroll to position [44, 0]
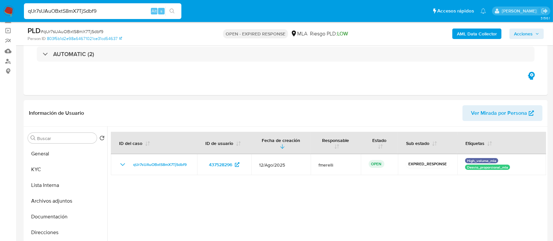
click at [122, 14] on input "qUr7sUAuOBxtS8mX7TjSdbf9" at bounding box center [103, 11] width 158 height 9
paste input "n3vs8nW4eql19Q9jF349J2YZ"
type input "n3vs8nW4eql19Q9jF349J2YZ"
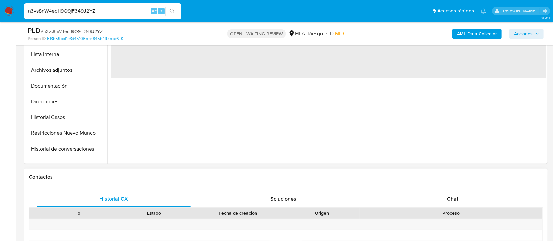
scroll to position [175, 0]
click at [478, 204] on div "Chat" at bounding box center [453, 199] width 154 height 16
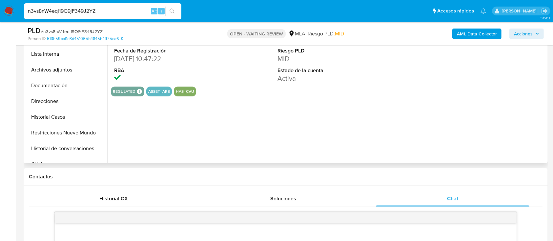
select select "10"
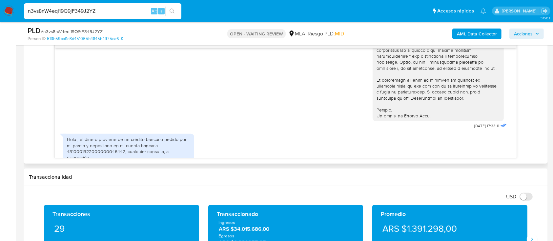
scroll to position [299, 0]
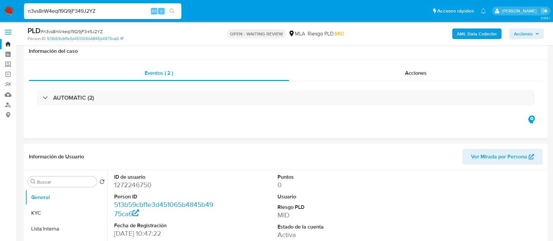
select select "10"
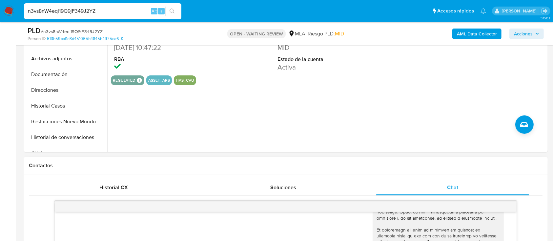
scroll to position [131, 0]
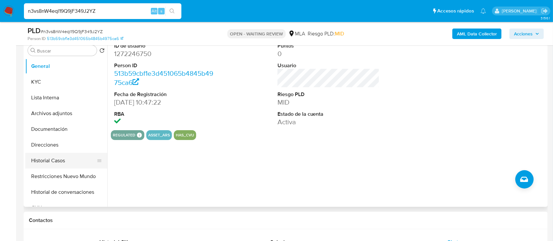
click at [50, 161] on button "Historial Casos" at bounding box center [63, 161] width 77 height 16
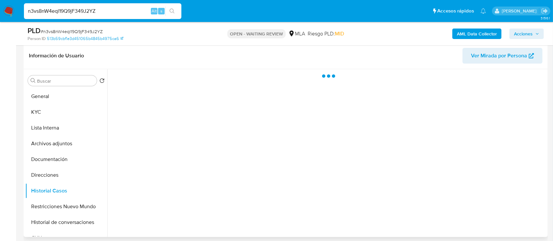
scroll to position [87, 0]
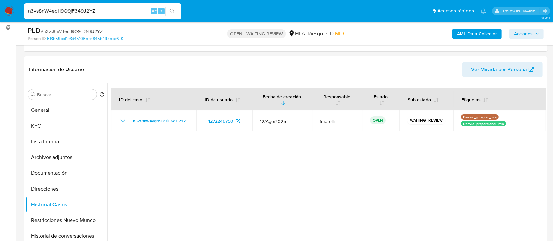
click at [139, 10] on input "n3vs8nW4eql19Q9jF349J2YZ" at bounding box center [103, 11] width 158 height 9
paste input "tHqSRKcpEwVw3ommqkKmS1Gt"
type input "tHqSRKcpEwVw3ommqkKmS1Gt"
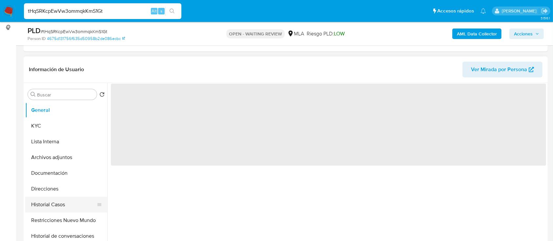
click at [39, 199] on button "Historial Casos" at bounding box center [63, 205] width 77 height 16
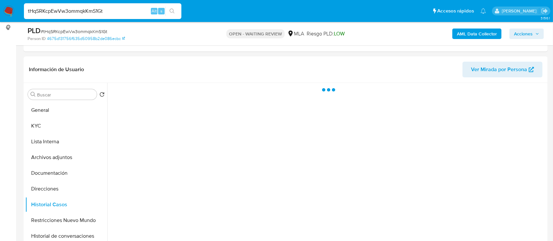
scroll to position [131, 0]
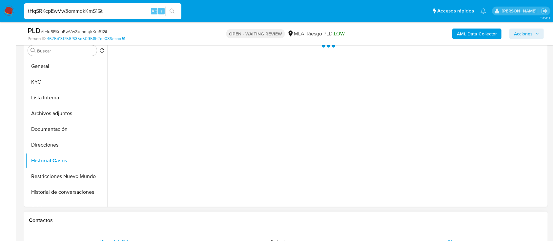
select select "10"
click at [460, 235] on div "Chat" at bounding box center [453, 243] width 154 height 16
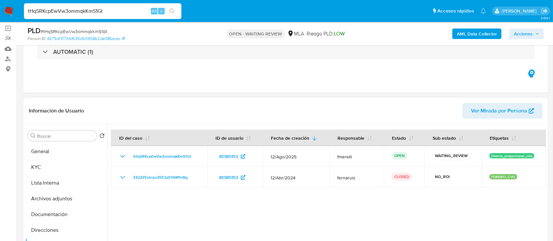
scroll to position [44, 0]
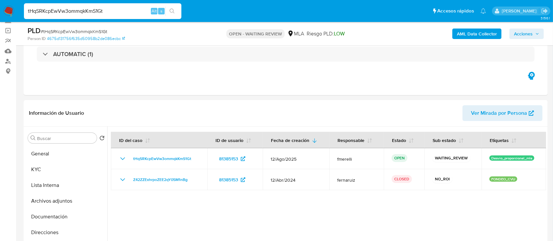
click at [102, 11] on input "tHqSRKcpEwVw3ommqkKmS1Gt" at bounding box center [103, 11] width 158 height 9
paste input "8VB5rpEFXj54BKSJOMghWWX9"
type input "8VB5rpEFXj54BKSJOMghWWX9"
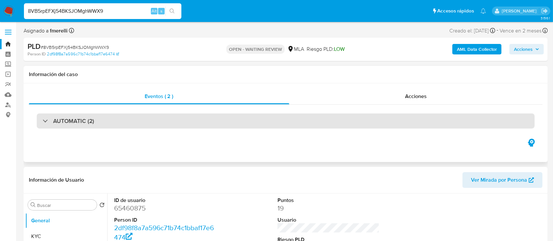
select select "10"
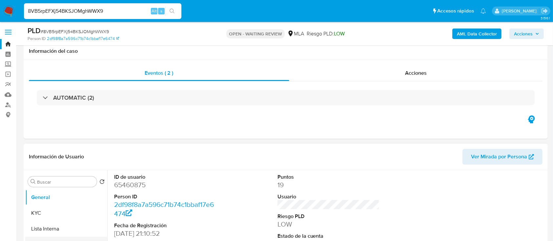
scroll to position [87, 0]
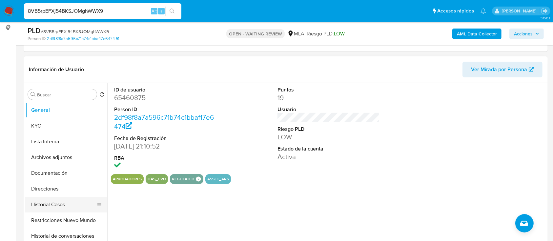
click at [56, 201] on button "Historial Casos" at bounding box center [63, 205] width 77 height 16
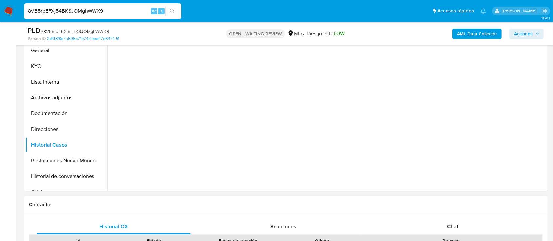
scroll to position [219, 0]
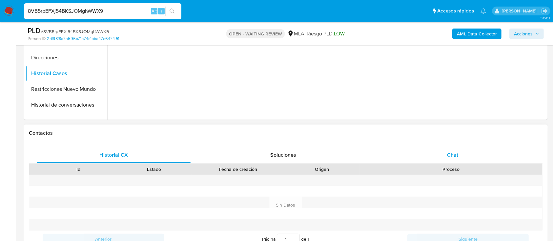
click at [452, 160] on div "Chat" at bounding box center [453, 155] width 154 height 16
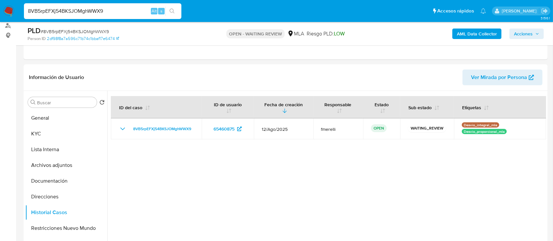
scroll to position [87, 0]
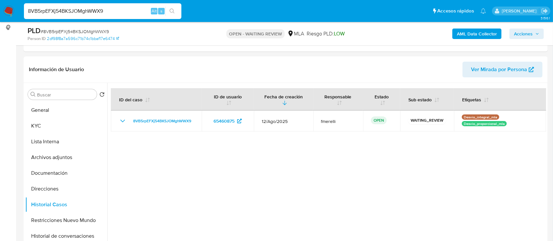
click at [111, 9] on input "8VB5rpEFXj54BKSJOMghWWX9" at bounding box center [103, 11] width 158 height 9
paste input "XjROEzLCl1xR9KZNRpPvw8rA"
type input "XjROEzLCl1xR9KZNRpPvw8rA"
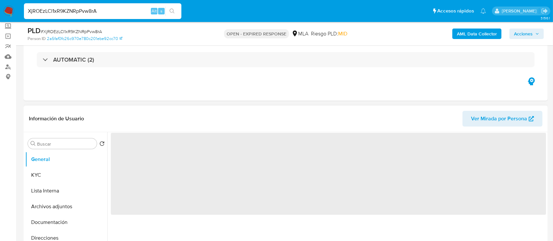
scroll to position [131, 0]
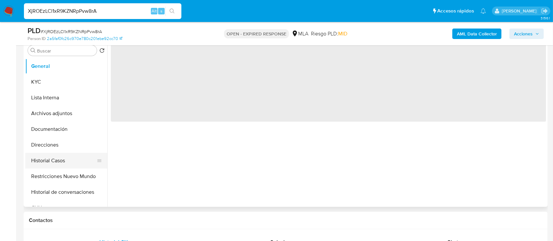
click at [62, 163] on button "Historial Casos" at bounding box center [63, 161] width 77 height 16
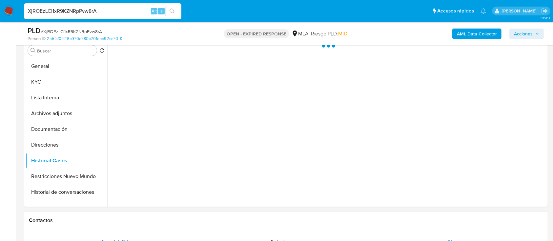
select select "10"
click at [430, 238] on div "Chat" at bounding box center [453, 243] width 154 height 16
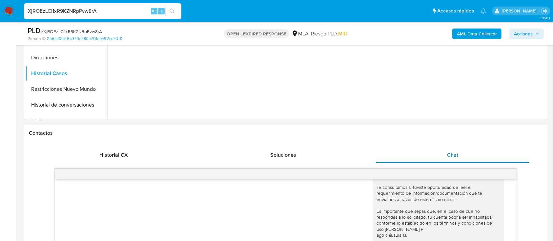
scroll to position [263, 0]
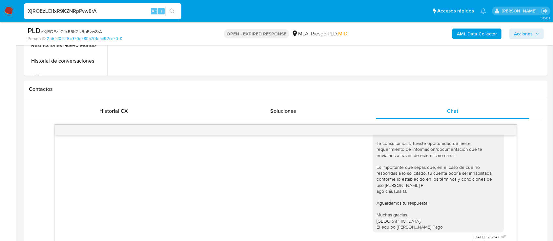
click at [137, 13] on input "XjROEzLCl1xR9KZNRpPvw8rA" at bounding box center [103, 11] width 158 height 9
paste input "TEtFmeskdrGyug16vFRDkZb5"
type input "TEtFmeskdrGyug16vFRDkZb5"
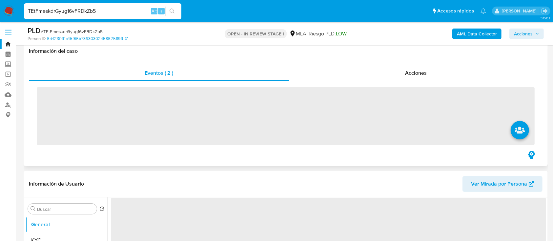
scroll to position [175, 0]
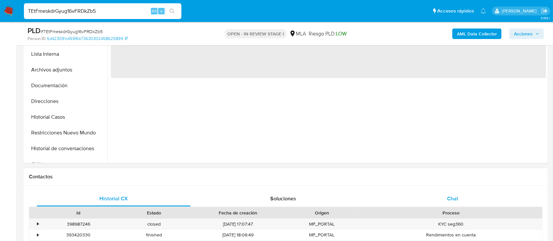
click at [428, 199] on div "Chat" at bounding box center [453, 199] width 154 height 16
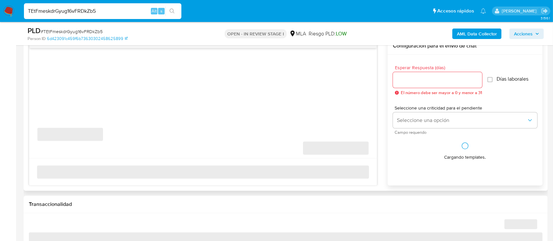
select select "10"
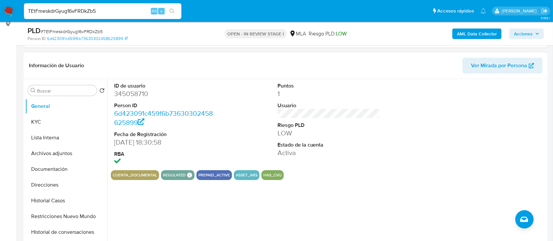
scroll to position [0, 0]
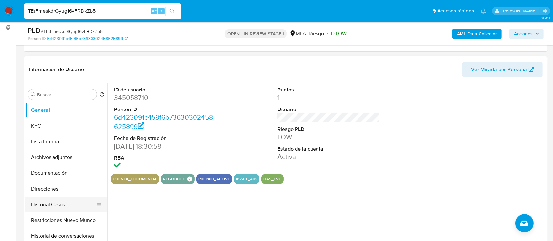
click at [53, 207] on button "Historial Casos" at bounding box center [63, 205] width 77 height 16
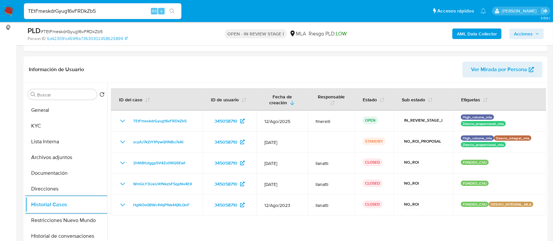
click at [127, 16] on div "TEtFmeskdrGyug16vFRDkZb5 Alt s" at bounding box center [103, 11] width 158 height 16
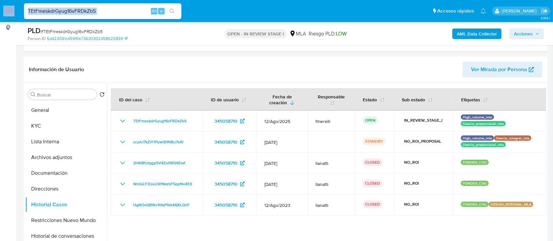
click at [127, 16] on div "TEtFmeskdrGyug16vFRDkZb5 Alt s" at bounding box center [103, 11] width 158 height 16
click at [129, 13] on input "TEtFmeskdrGyug16vFRDkZb5" at bounding box center [103, 11] width 158 height 9
click at [96, 9] on input "TEtFmeskdrGyug16vFRDkZb5" at bounding box center [103, 11] width 158 height 9
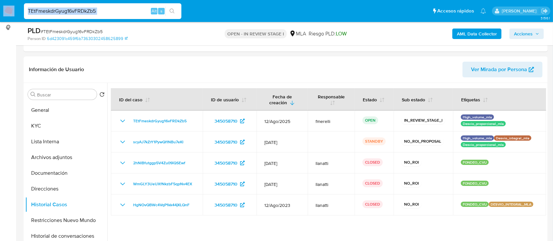
click at [91, 10] on input "TEtFmeskdrGyug16vFRDkZb5" at bounding box center [103, 11] width 158 height 9
paste input "meg9ZGZOmabfH6YlRvCJYrkr"
type input "meg9ZGZOmabfH6YlRvCJYrkr"
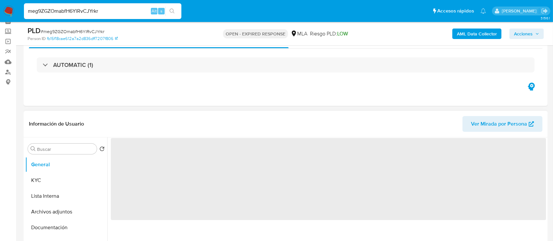
scroll to position [87, 0]
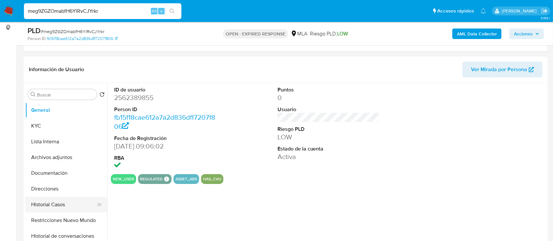
click at [50, 211] on button "Historial Casos" at bounding box center [63, 205] width 77 height 16
select select "10"
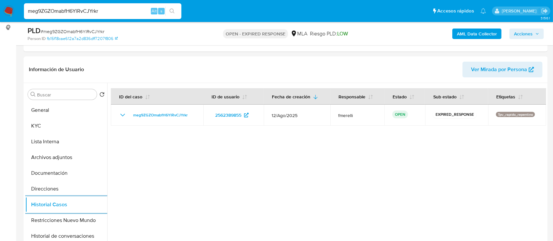
click at [133, 14] on input "meg9ZGZOmabfH6YlRvCJYrkr" at bounding box center [103, 11] width 158 height 9
paste input "1iMNxvilfkrDP3snSvArtroZ"
type input "1iMNxvilfkrDP3snSvArtroZ"
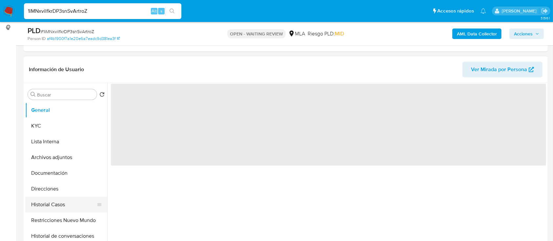
click at [53, 199] on button "Historial Casos" at bounding box center [63, 205] width 77 height 16
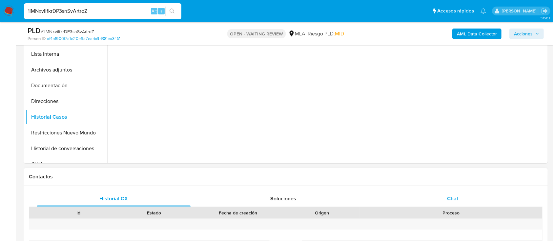
click at [442, 203] on div "Chat" at bounding box center [453, 199] width 154 height 16
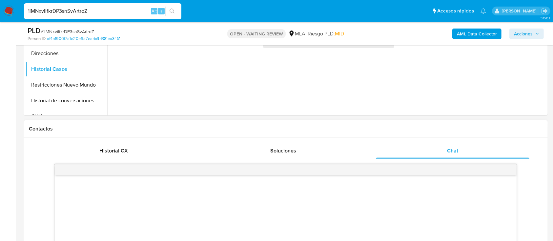
select select "10"
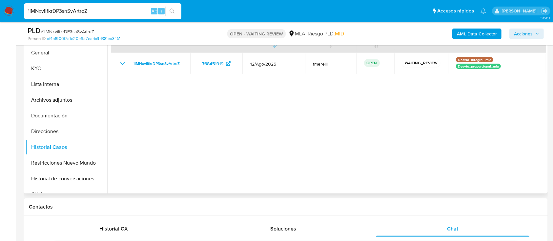
scroll to position [131, 0]
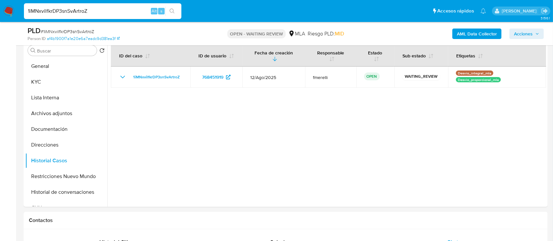
click at [128, 12] on input "1iMNxvilfkrDP3snSvArtroZ" at bounding box center [103, 11] width 158 height 9
paste input "BOB9ijJnjayNMIGFw5SS49qS"
type input "BOB9ijJnjayNMIGFw5SS49qS"
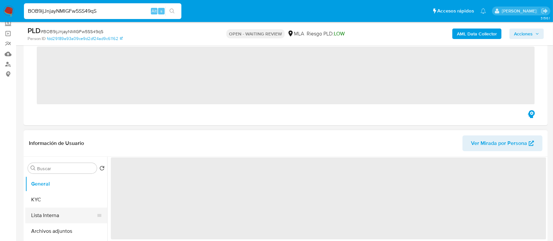
scroll to position [44, 0]
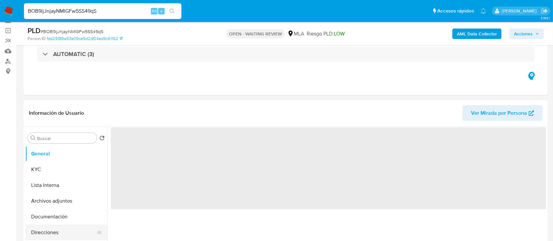
click at [43, 228] on button "Direcciones" at bounding box center [63, 233] width 77 height 16
select select "10"
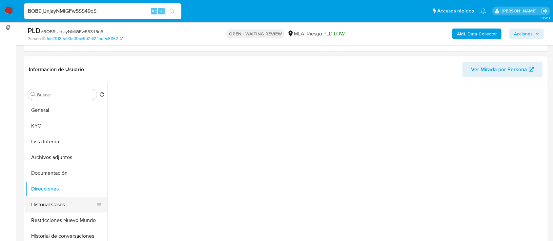
click at [57, 208] on button "Historial Casos" at bounding box center [63, 205] width 77 height 16
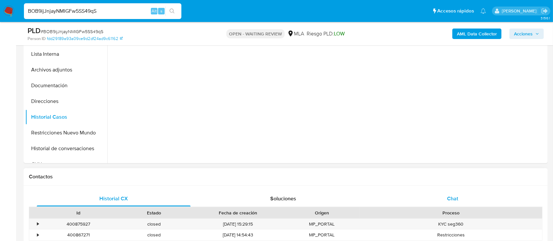
click at [444, 194] on div "Chat" at bounding box center [453, 199] width 154 height 16
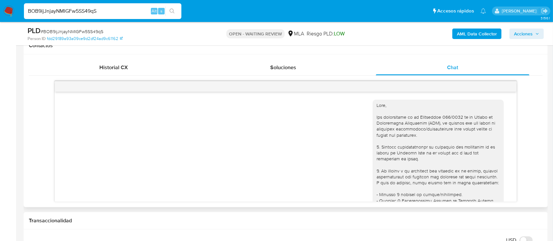
scroll to position [342, 0]
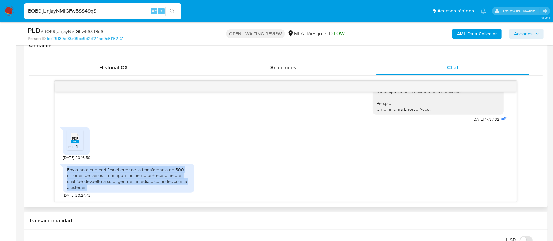
drag, startPoint x: 107, startPoint y: 168, endPoint x: 194, endPoint y: 187, distance: 89.6
click at [194, 187] on div "Envío nota que certifica el error de la transferencia de 500 millones de pesos.…" at bounding box center [285, 180] width 445 height 38
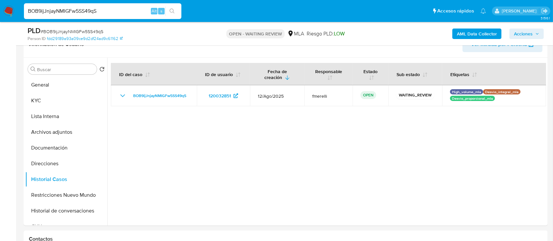
scroll to position [87, 0]
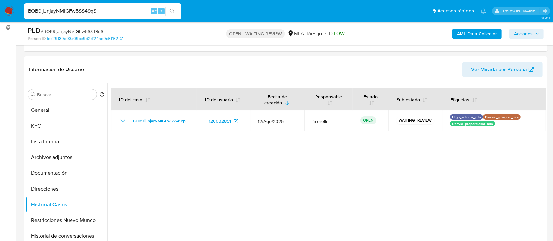
click at [140, 11] on input "BOB9ijJnjayNMIGFw5SS49qS" at bounding box center [103, 11] width 158 height 9
paste input "jT0yyq8bbPuemewicQK7y0DA"
type input "jT0yyq8bbPuemewicQK7y0DA"
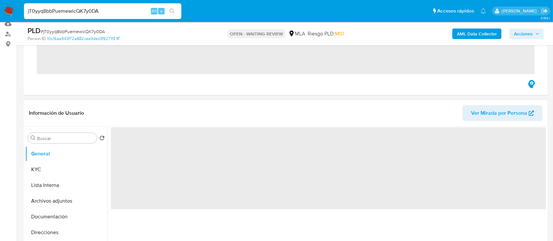
scroll to position [87, 0]
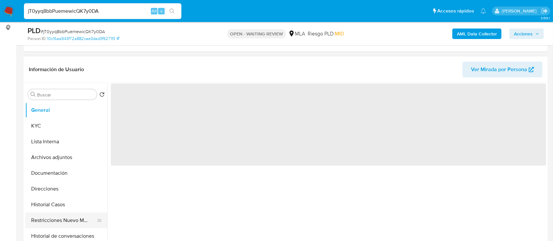
click at [58, 216] on button "Restricciones Nuevo Mundo" at bounding box center [63, 221] width 77 height 16
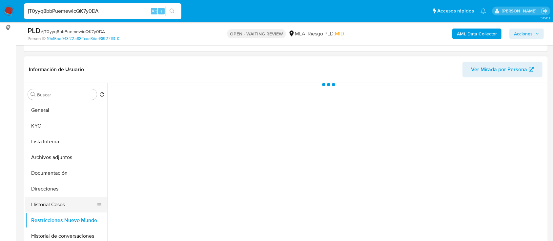
select select "10"
click at [56, 202] on button "Historial Casos" at bounding box center [63, 205] width 77 height 16
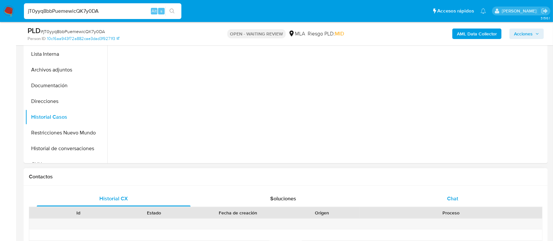
click at [451, 199] on span "Chat" at bounding box center [452, 199] width 11 height 8
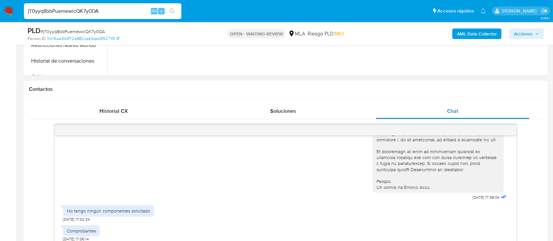
scroll to position [306, 0]
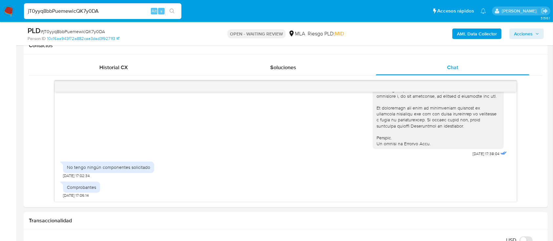
click at [118, 8] on input "jT0yyq8bbPuemewicQK7y0DA" at bounding box center [103, 11] width 158 height 9
paste input "ArnSqDfhbssfLgmFeW2J12iP"
type input "ArnSqDfhbssfLgmFeW2J12iP"
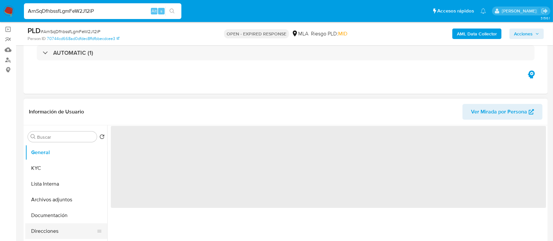
scroll to position [87, 0]
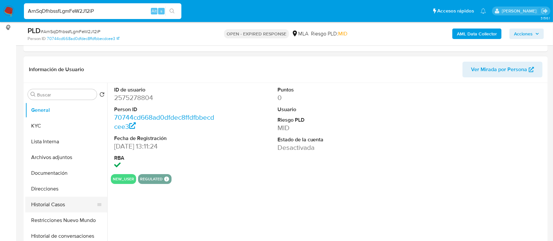
click at [48, 203] on button "Historial Casos" at bounding box center [63, 205] width 77 height 16
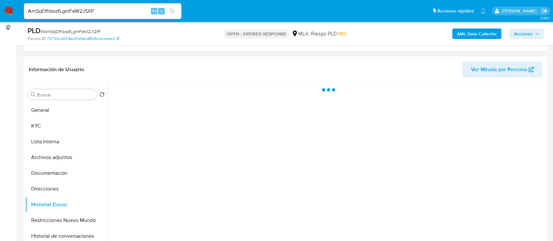
select select "10"
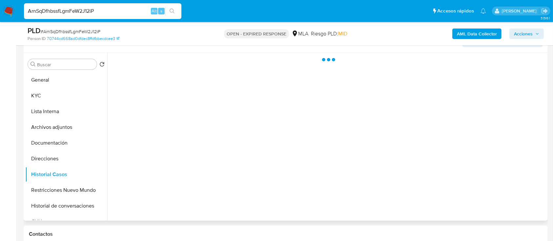
scroll to position [131, 0]
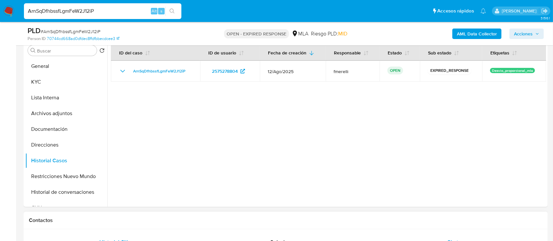
click at [462, 237] on div "Chat" at bounding box center [453, 243] width 154 height 16
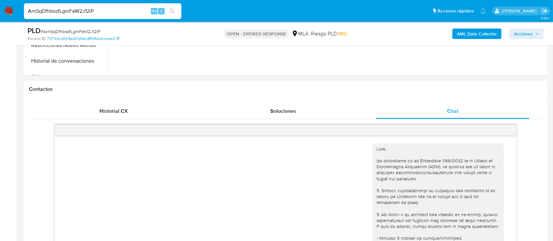
scroll to position [406, 0]
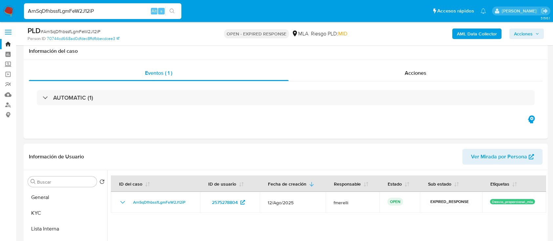
select select "10"
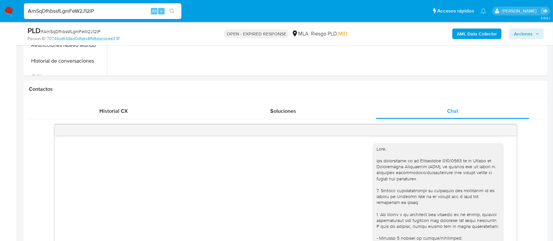
scroll to position [406, 0]
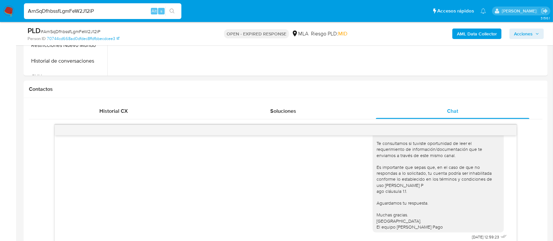
click at [130, 12] on input "ArnSqDfhbssfLgmFeW2J12iP" at bounding box center [103, 11] width 158 height 9
paste input "eu28tCuUkZZVEIPb9ZpBuJOc"
type input "eu28tCuUkZZVEIPb9ZpBuJOc"
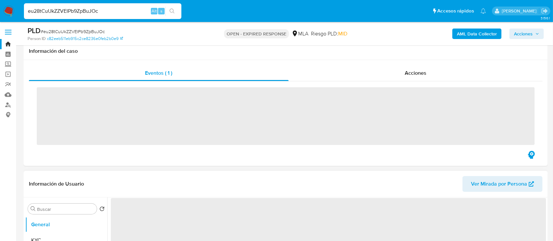
scroll to position [131, 0]
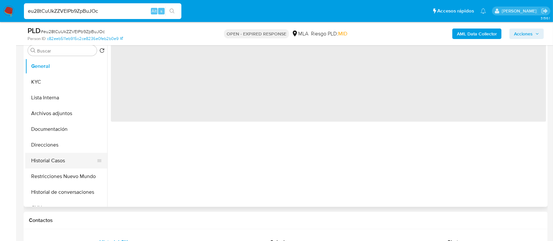
click at [50, 155] on button "Historial Casos" at bounding box center [63, 161] width 77 height 16
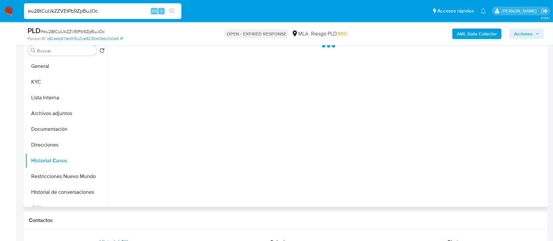
select select "10"
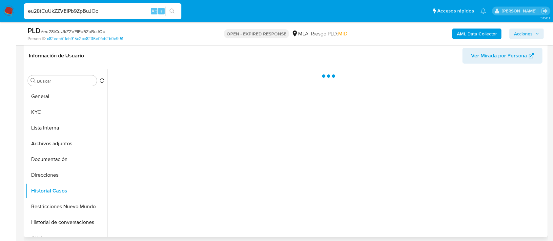
scroll to position [87, 0]
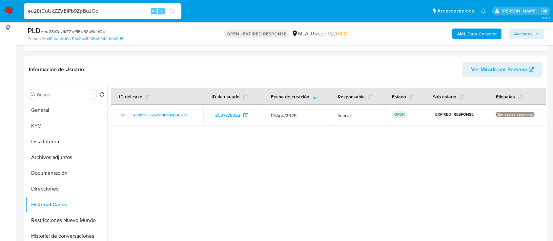
click at [128, 7] on input "eu28tCuUkZZVEIPb9ZpBuJOc" at bounding box center [103, 11] width 158 height 9
paste input "jbTPLyYvmbyNkFVO2IPjiVYz"
type input "jbTPLyYvmbyNkFVO2IPjiVYz"
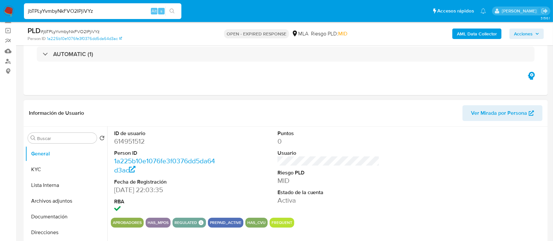
select select "10"
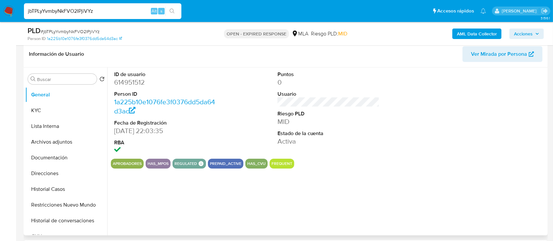
scroll to position [131, 0]
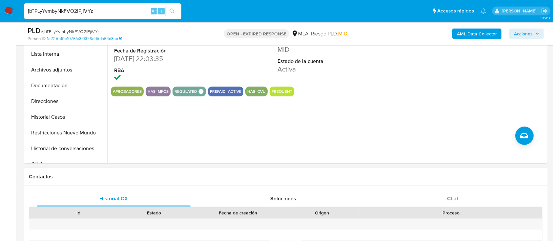
click at [444, 192] on div "Chat" at bounding box center [453, 199] width 154 height 16
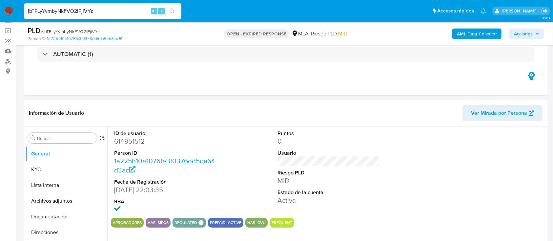
scroll to position [87, 0]
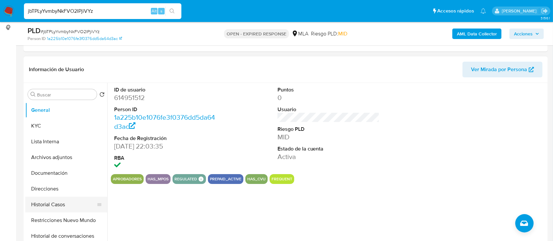
click at [41, 205] on button "Historial Casos" at bounding box center [63, 205] width 77 height 16
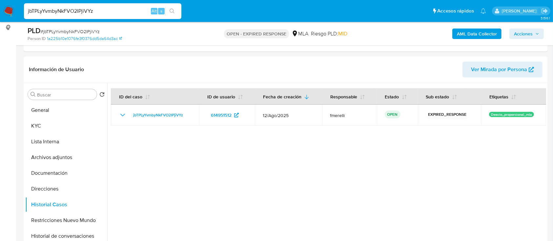
click at [126, 9] on input "jbTPLyYvmbyNkFVO2IPjiVYz" at bounding box center [103, 11] width 158 height 9
click at [125, 9] on input "jbTPLyYvmbyNkFVO2IPjiVYz" at bounding box center [103, 11] width 158 height 9
paste input "WrgPJ4LWjKDVucLrDcHp9BoJ"
type input "WrgPJ4LWjKDVucLrDcHp9BoJ"
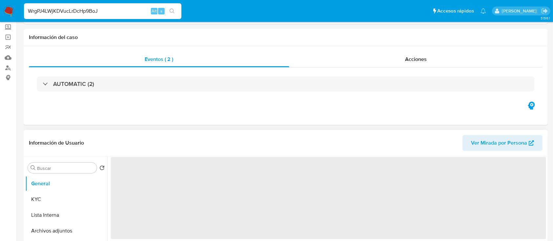
scroll to position [87, 0]
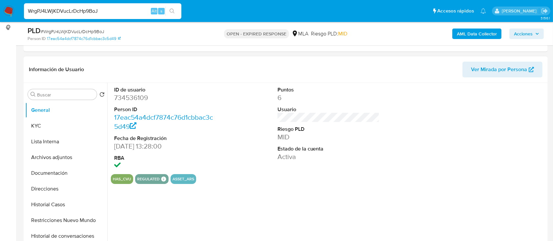
click at [58, 204] on button "Historial Casos" at bounding box center [66, 205] width 82 height 16
select select "10"
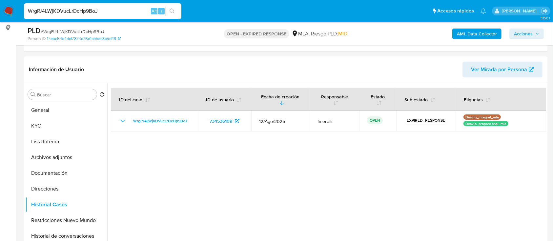
click at [131, 16] on div "WrgPJ4LWjKDVucLrDcHp9BoJ Alt s" at bounding box center [103, 11] width 158 height 16
click at [122, 14] on input "WrgPJ4LWjKDVucLrDcHp9BoJ" at bounding box center [103, 11] width 158 height 9
paste input "cCUgn0I6dGWHk0b72uLePzcr"
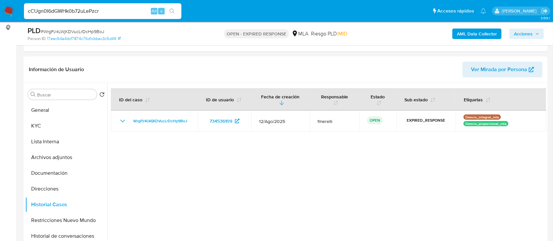
type input "cCUgn0I6dGWHk0b72uLePzcr"
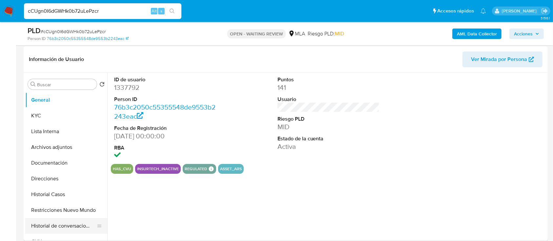
scroll to position [131, 0]
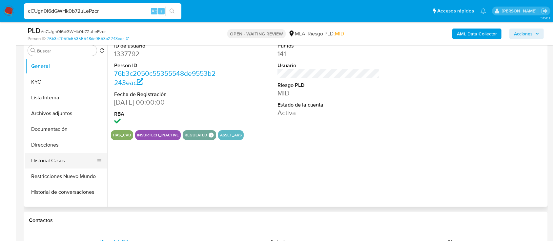
select select "10"
click at [59, 161] on button "Historial Casos" at bounding box center [66, 161] width 82 height 16
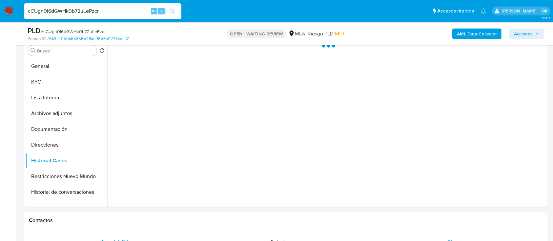
click at [433, 236] on div "Chat" at bounding box center [453, 243] width 154 height 16
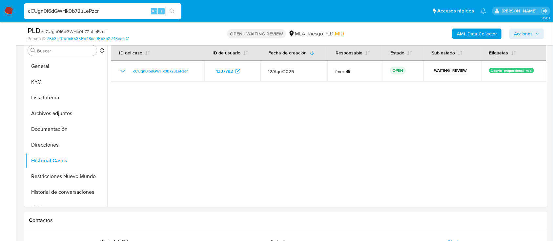
click at [135, 14] on input "cCUgn0I6dGWHk0b72uLePzcr" at bounding box center [103, 11] width 158 height 9
paste input "amt52ejgAYDWYjwEDhVlpRCl"
type input "amt52ejgAYDWYjwEDhVlpRCl"
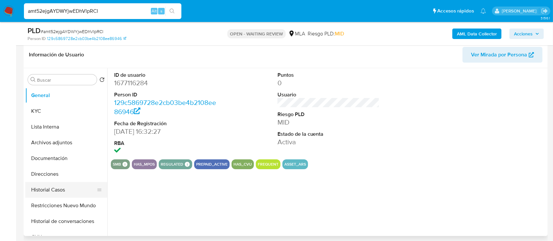
scroll to position [131, 0]
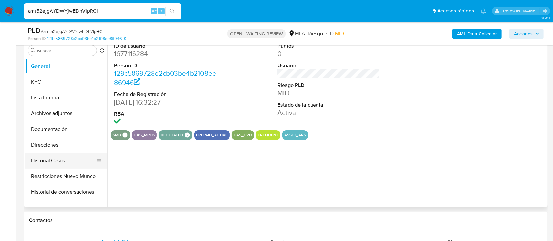
select select "10"
click at [50, 154] on button "Historial Casos" at bounding box center [63, 161] width 77 height 16
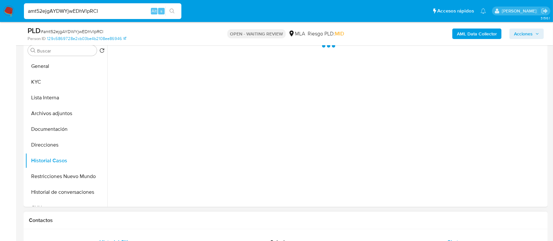
click at [467, 238] on div "Chat" at bounding box center [453, 243] width 154 height 16
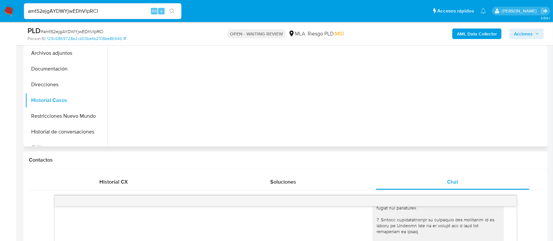
scroll to position [87, 0]
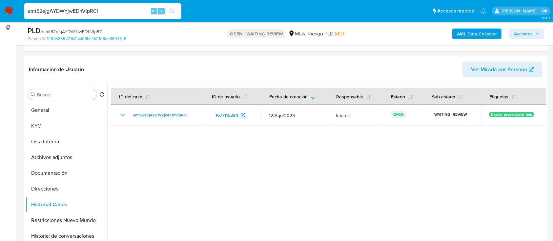
click at [125, 14] on input "amt52ejgAYDWYjwEDhVlpRCl" at bounding box center [103, 11] width 158 height 9
click at [125, 13] on input "amt52ejgAYDWYjwEDhVlpRCl" at bounding box center [103, 11] width 158 height 9
paste input "Tj5StpRE0UdItM3LlQUD5FJi"
type input "Tj5StpRE0UdItM3LlQUD5FJi"
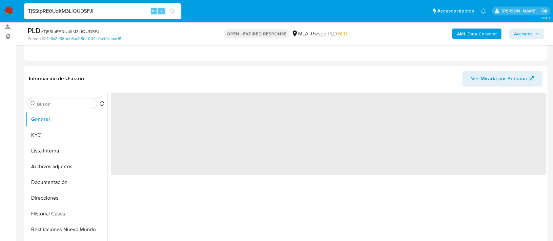
scroll to position [131, 0]
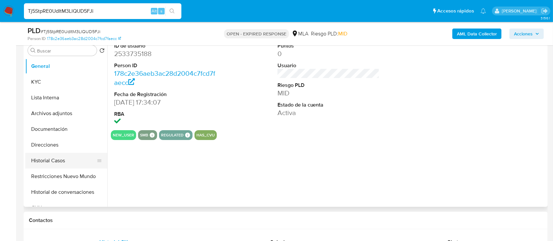
click at [61, 156] on button "Historial Casos" at bounding box center [63, 161] width 77 height 16
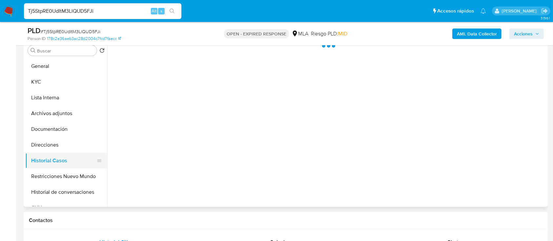
select select "10"
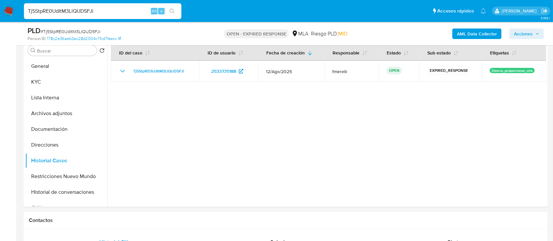
click at [104, 13] on input "Tj5StpRE0UdItM3LlQUD5FJi" at bounding box center [103, 11] width 158 height 9
paste input "VcDI3kTonxspN7uoxRma4SbF"
type input "VcDI3kTonxspN7uoxRma4SbF"
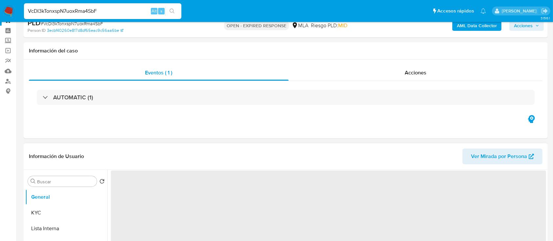
scroll to position [131, 0]
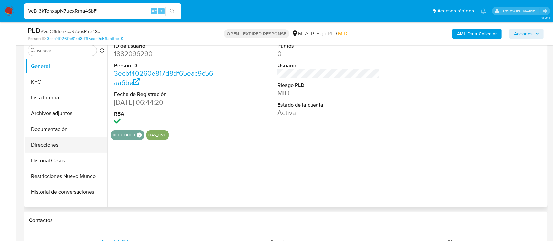
click at [65, 150] on button "Direcciones" at bounding box center [63, 145] width 77 height 16
select select "10"
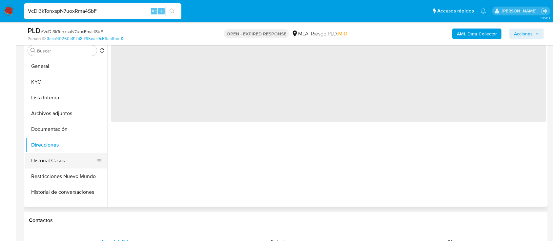
click at [67, 156] on button "Historial Casos" at bounding box center [63, 161] width 77 height 16
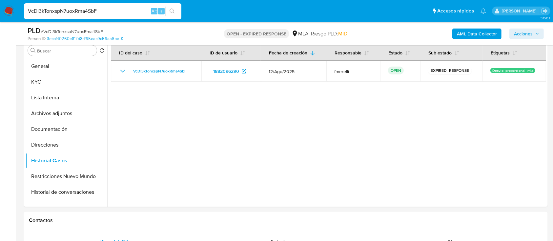
click at [103, 13] on input "VcDI3kTonxspN7uoxRma4SbF" at bounding box center [103, 11] width 158 height 9
paste input "nwrcJjy5Ei4ucBdTGZReSHoY"
type input "nwrcJjy5Ei4ucBdTGZReSHoY"
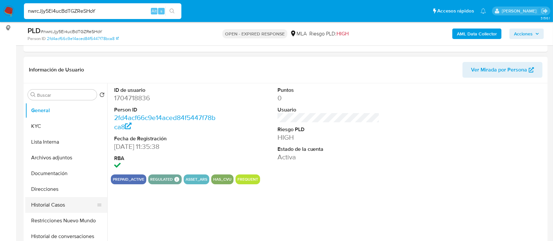
scroll to position [87, 0]
select select "10"
click at [51, 217] on button "Restricciones Nuevo Mundo" at bounding box center [63, 221] width 77 height 16
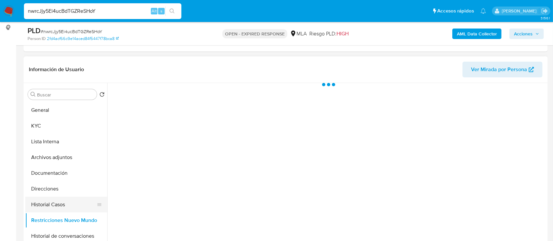
click at [54, 205] on button "Historial Casos" at bounding box center [63, 205] width 77 height 16
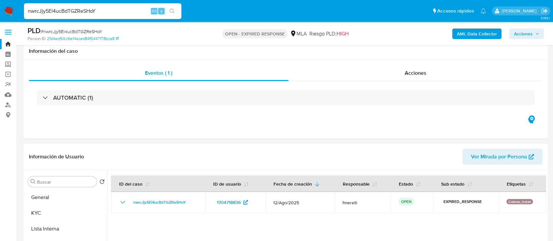
select select "10"
click at [126, 8] on input "nwrcJjy5Ei4ucBdTGZReSHoY" at bounding box center [103, 11] width 158 height 9
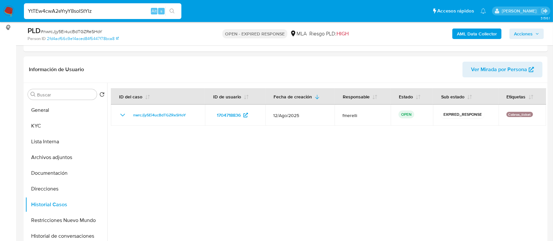
scroll to position [87, 0]
type input "YtTEw4cwA2eYryY8soIStYIz"
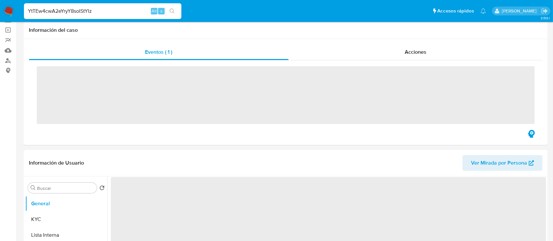
scroll to position [175, 0]
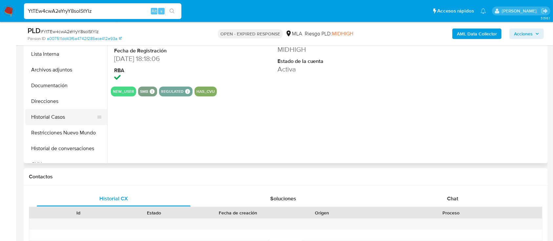
click at [56, 121] on button "Historial Casos" at bounding box center [63, 117] width 77 height 16
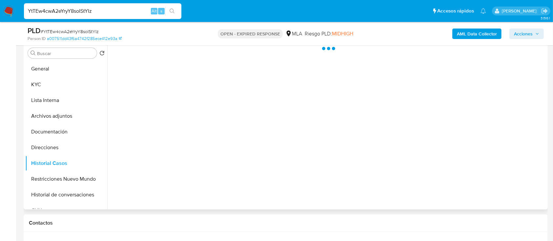
scroll to position [87, 0]
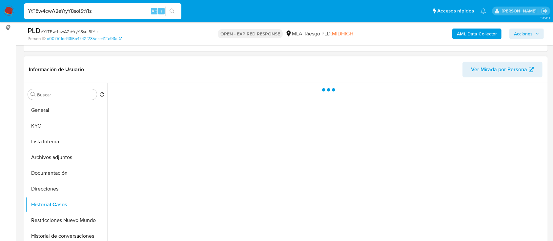
select select "10"
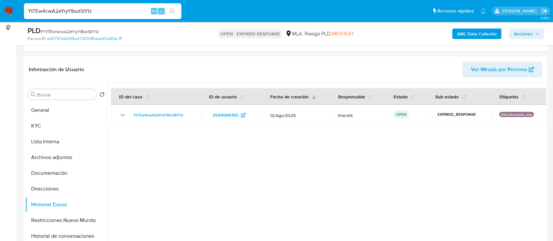
click at [123, 9] on input "YtTEw4cwA2eYryY8soIStYIz" at bounding box center [103, 11] width 158 height 9
paste input "tmV25So9IH5PsTLZdUDSB3bV"
type input "tmV25So9IH5PsTLZdUDSB3bV"
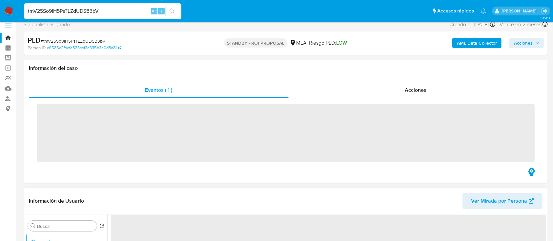
scroll to position [87, 0]
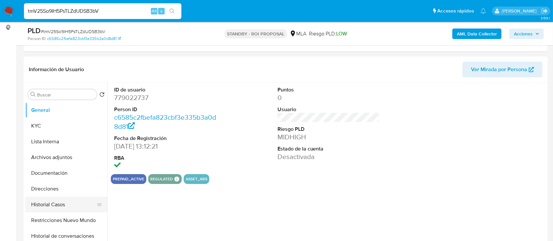
click at [68, 204] on button "Historial Casos" at bounding box center [63, 205] width 77 height 16
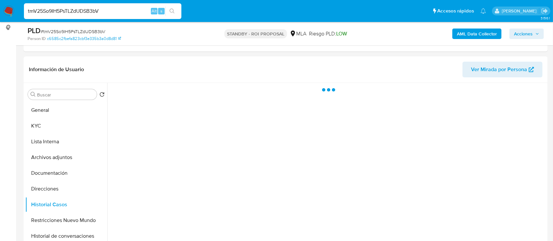
select select "10"
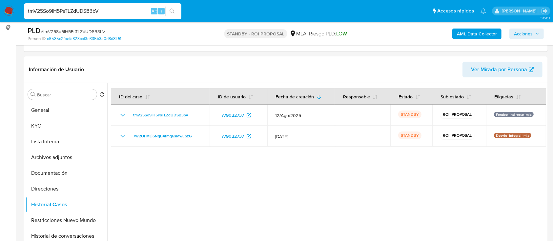
click at [131, 13] on input "tmV25So9IH5PsTLZdUDSB3bV" at bounding box center [103, 11] width 158 height 9
paste input "BhHpKPyJ2rdzsc2zd1BrDAFO"
type input "BhHpKPyJ2rdzsc2zd1BrDAFO"
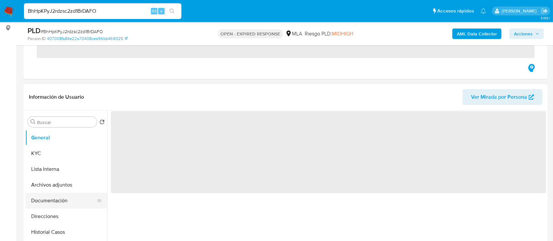
scroll to position [87, 0]
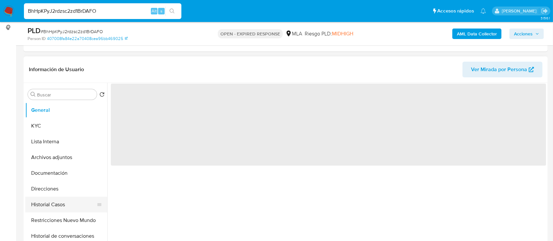
click at [59, 207] on button "Historial Casos" at bounding box center [63, 205] width 77 height 16
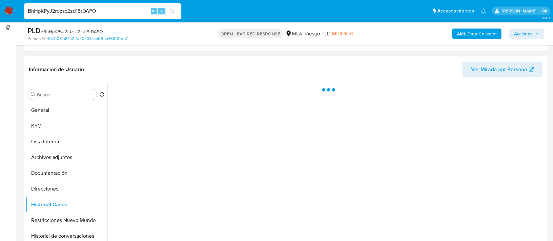
select select "10"
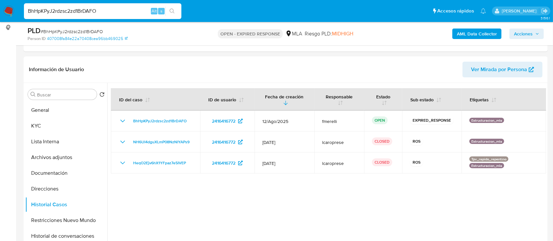
click at [119, 9] on input "BhHpKPyJ2rdzsc2zd1BrDAFO" at bounding box center [103, 11] width 158 height 9
paste input "rNfcAgjVlU9sUX54EMpvpcHo"
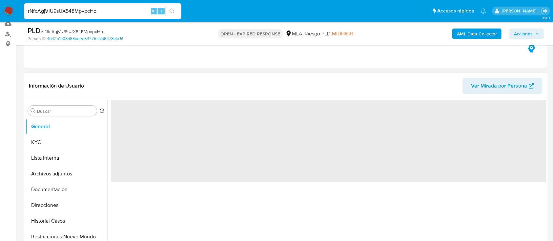
scroll to position [87, 0]
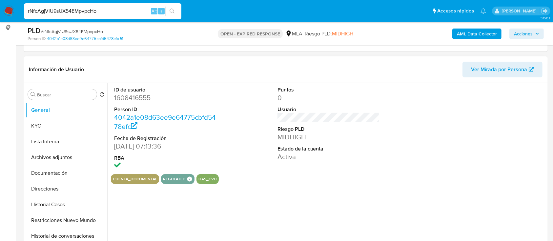
click at [121, 14] on input "rNfcAgjVlU9sUX54EMpvpcHo" at bounding box center [103, 11] width 158 height 9
paste input "1FqFliNFUzpul8W7edIVxHWI"
type input "1FqFliNFUzpul8W7edIVxHWI"
select select "10"
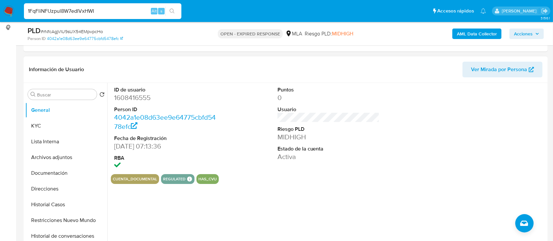
type input "1FqFliNFUzpul8W7edIVxHWI"
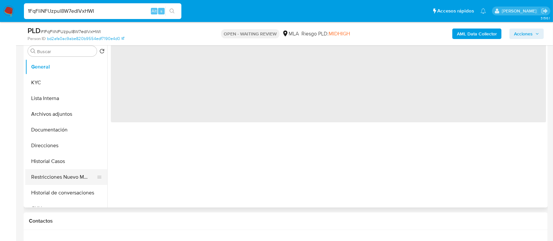
scroll to position [131, 0]
click at [61, 162] on button "Historial Casos" at bounding box center [66, 161] width 82 height 16
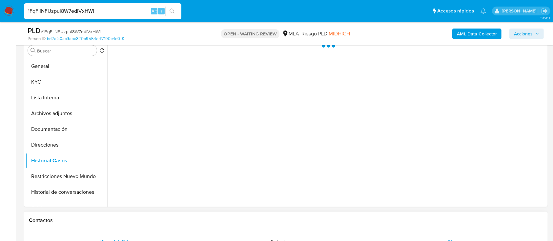
click at [470, 236] on div "Chat" at bounding box center [453, 243] width 154 height 16
select select "10"
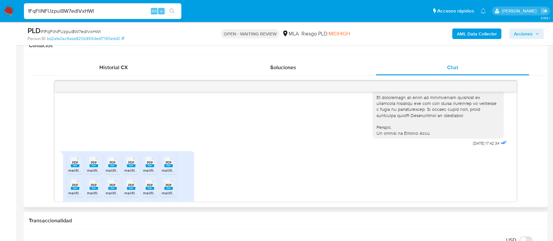
scroll to position [305, 0]
click at [116, 17] on div "1FqFliNFUzpul8W7edIVxHWI Alt s" at bounding box center [103, 11] width 158 height 16
click at [121, 11] on input "1FqFliNFUzpul8W7edIVxHWI" at bounding box center [103, 11] width 158 height 9
paste input "brflCpHT8CAVBZidAlnKa6Yq"
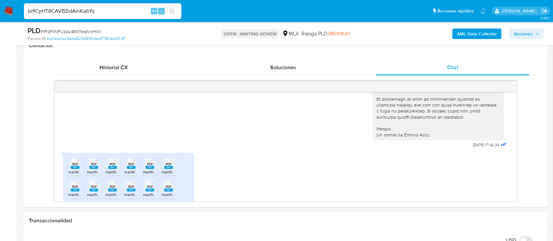
type input "brflCpHT8CAVBZidAlnKa6Yq"
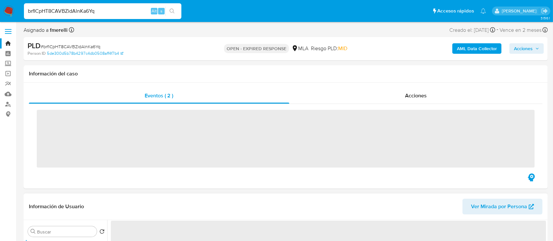
scroll to position [87, 0]
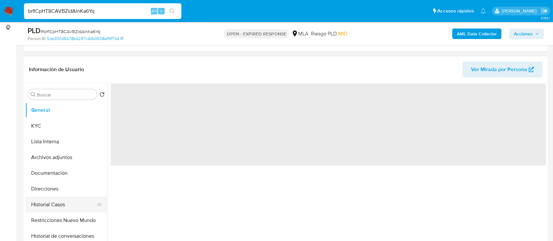
click at [60, 207] on button "Historial Casos" at bounding box center [63, 205] width 77 height 16
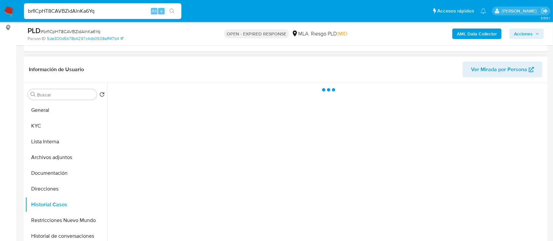
select select "10"
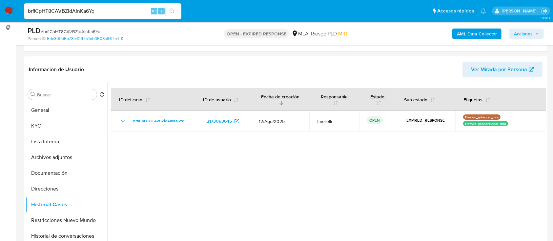
click at [131, 12] on input "brflCpHT8CAVBZidAlnKa6Yq" at bounding box center [103, 11] width 158 height 9
paste input "PBKkybpWm1BtqGpB8cEGuCTN"
type input "PBKkybpWm1BtqGpB8cEGuCTN"
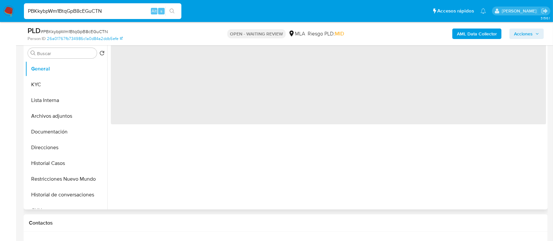
scroll to position [131, 0]
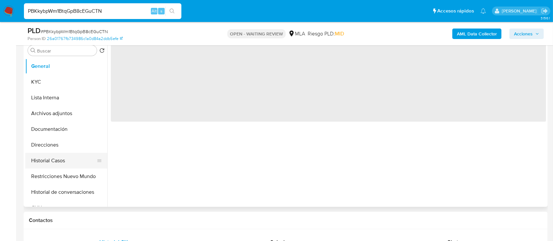
click at [66, 158] on button "Historial Casos" at bounding box center [63, 161] width 77 height 16
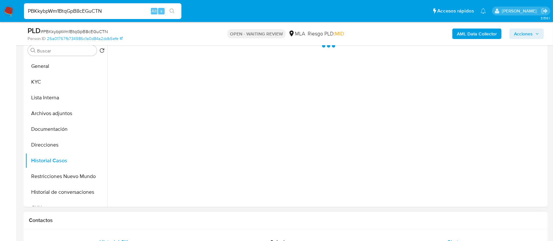
click at [428, 235] on div "Chat" at bounding box center [453, 243] width 154 height 16
select select "10"
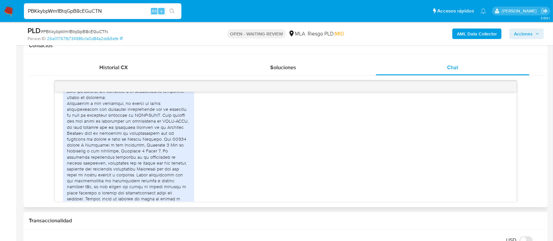
scroll to position [332, 0]
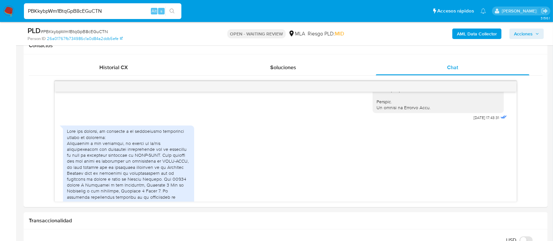
click at [107, 10] on input "PBKkybpWm1BtqGpB8cEGuCTN" at bounding box center [103, 11] width 158 height 9
paste input "yNnSVIrikDwZ6DIb4B97ucBf"
type input "yNnSVIrikDwZ6DIb4B97ucBf"
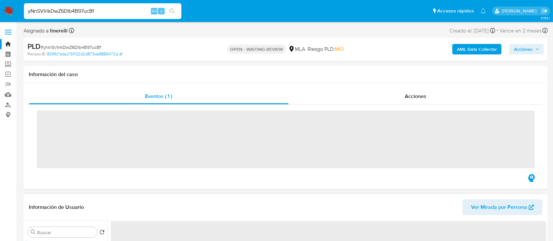
scroll to position [131, 0]
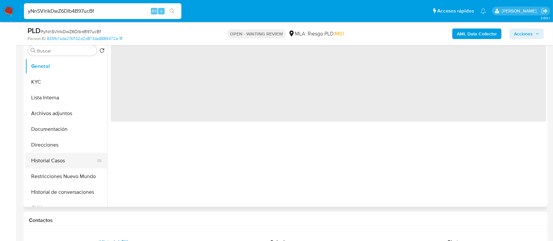
click at [63, 164] on button "Historial Casos" at bounding box center [63, 161] width 77 height 16
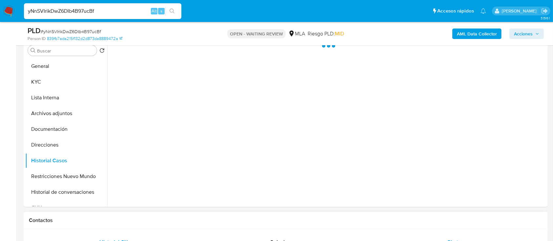
click at [465, 236] on div "Chat" at bounding box center [453, 243] width 154 height 16
select select "10"
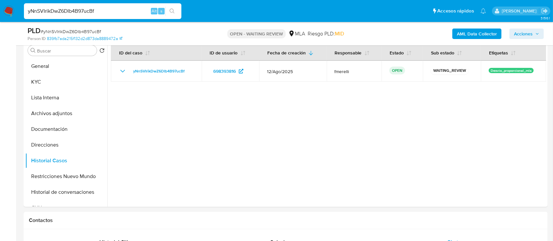
click at [103, 11] on input "yNnSVIrikDwZ6DIb4B97ucBf" at bounding box center [103, 11] width 158 height 9
paste input "Qg3zHjfb2MEx9cUlfp4nAjBW"
type input "Qg3zHjfb2MEx9cUlfp4nAjBW"
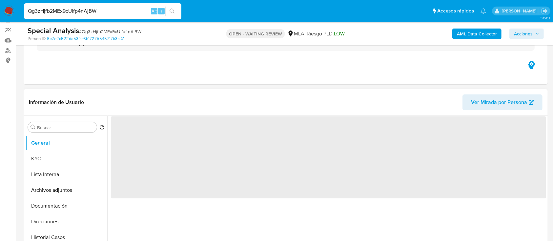
scroll to position [131, 0]
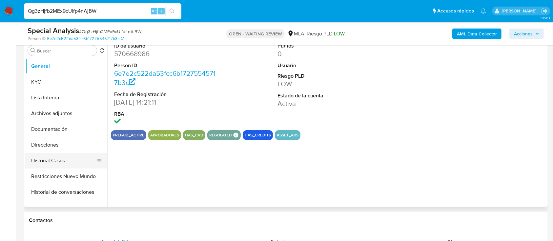
click at [54, 161] on button "Historial Casos" at bounding box center [63, 161] width 77 height 16
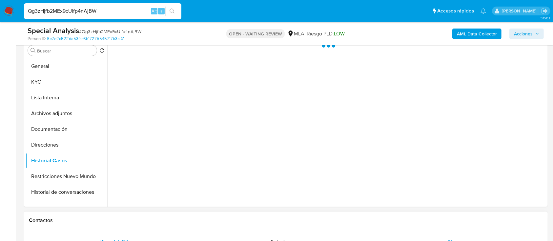
click at [443, 237] on div "Chat" at bounding box center [453, 243] width 154 height 16
select select "10"
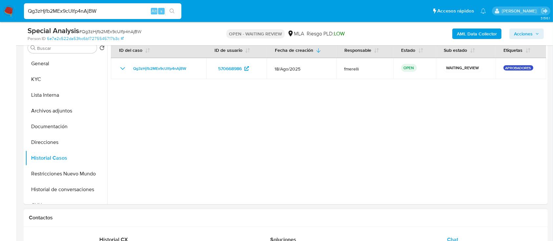
scroll to position [87, 0]
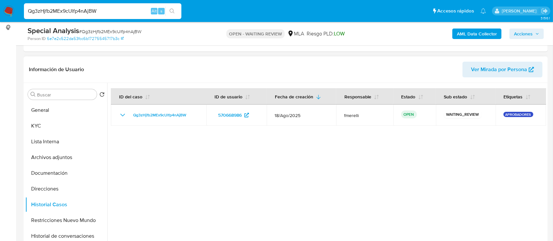
click at [362, 186] on div at bounding box center [326, 167] width 439 height 168
click at [6, 11] on img at bounding box center [8, 11] width 11 height 11
